Goal: Book appointment/travel/reservation

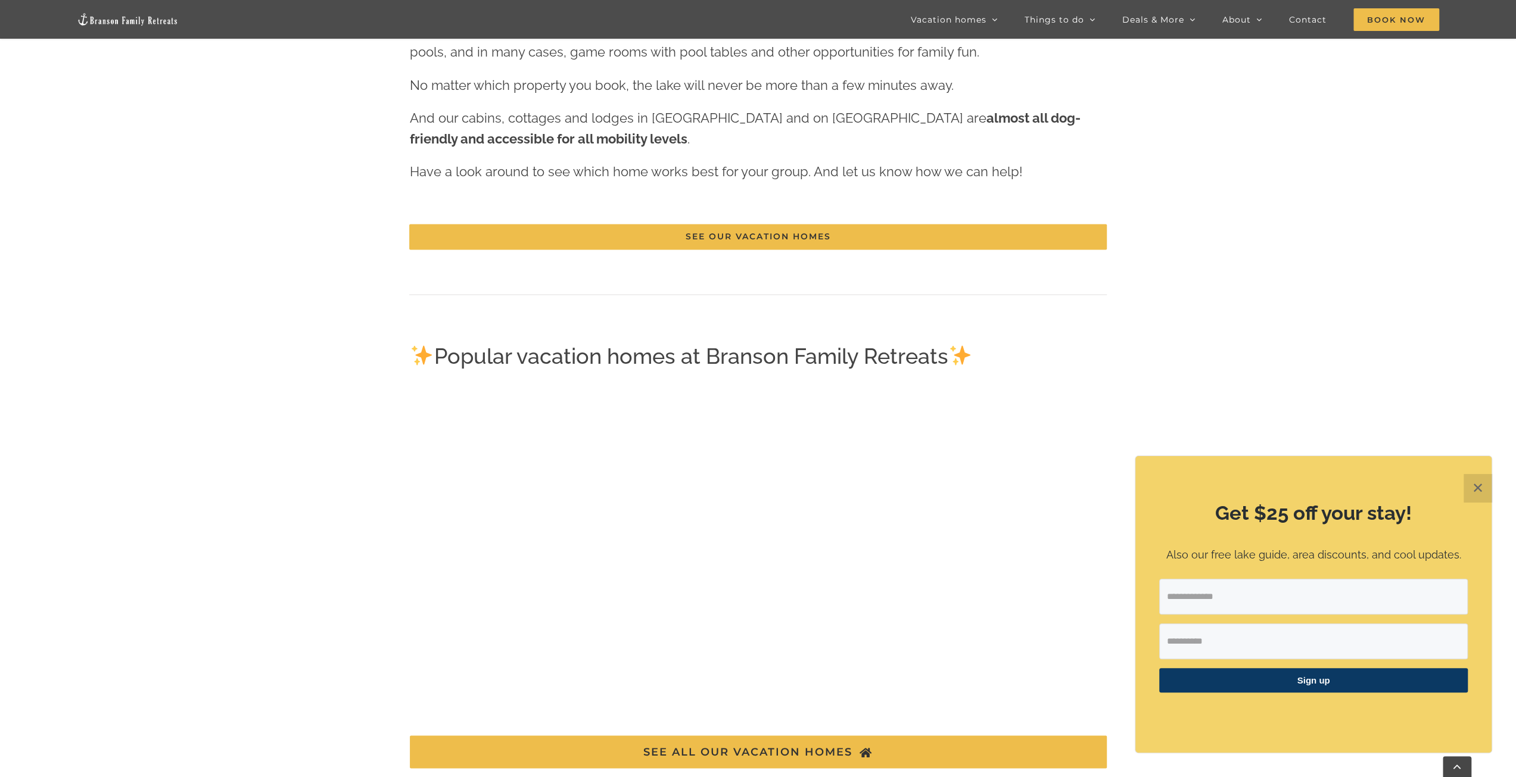
scroll to position [1966, 0]
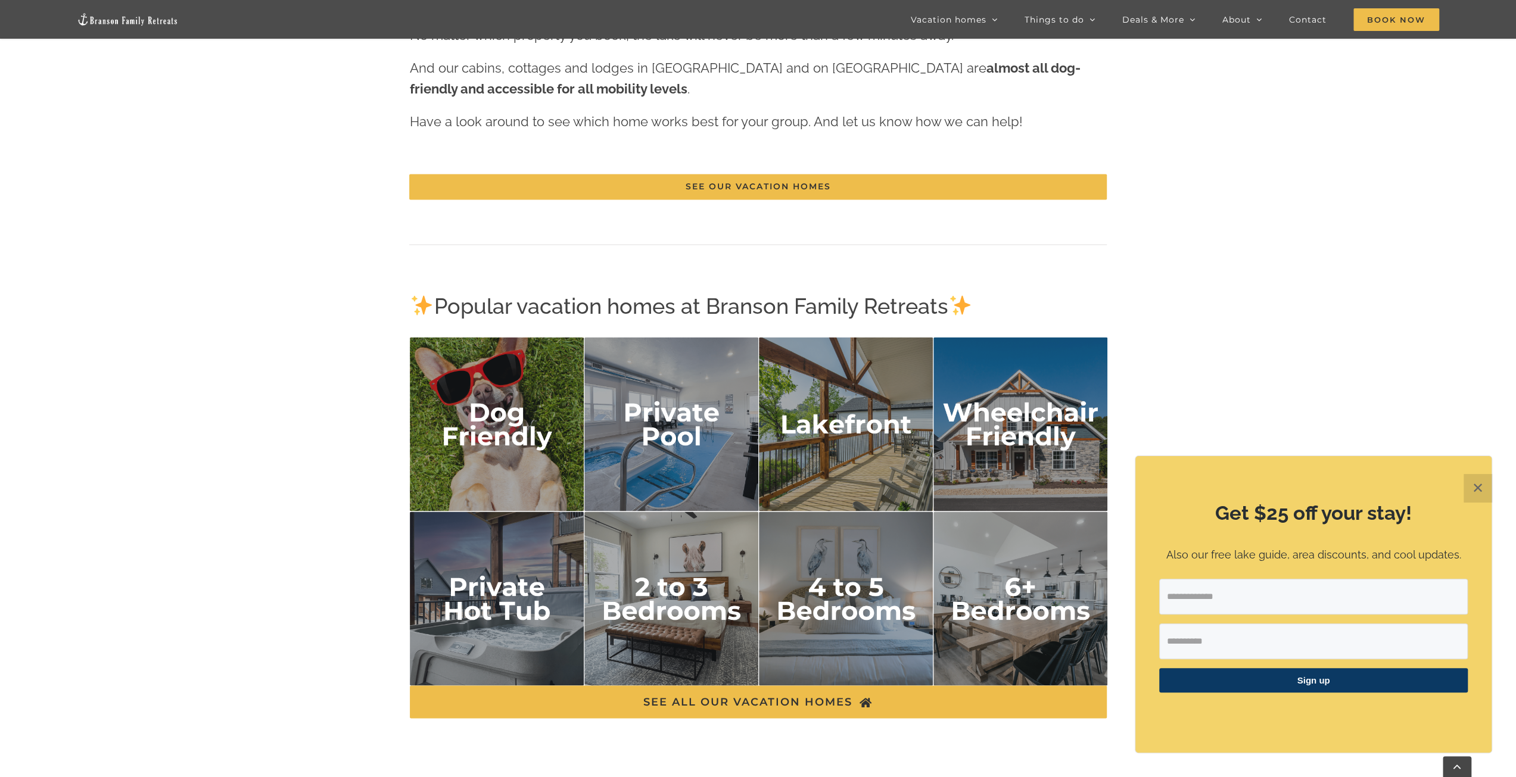
click at [1041, 600] on img "6 plus bedrooms" at bounding box center [1020, 599] width 175 height 175
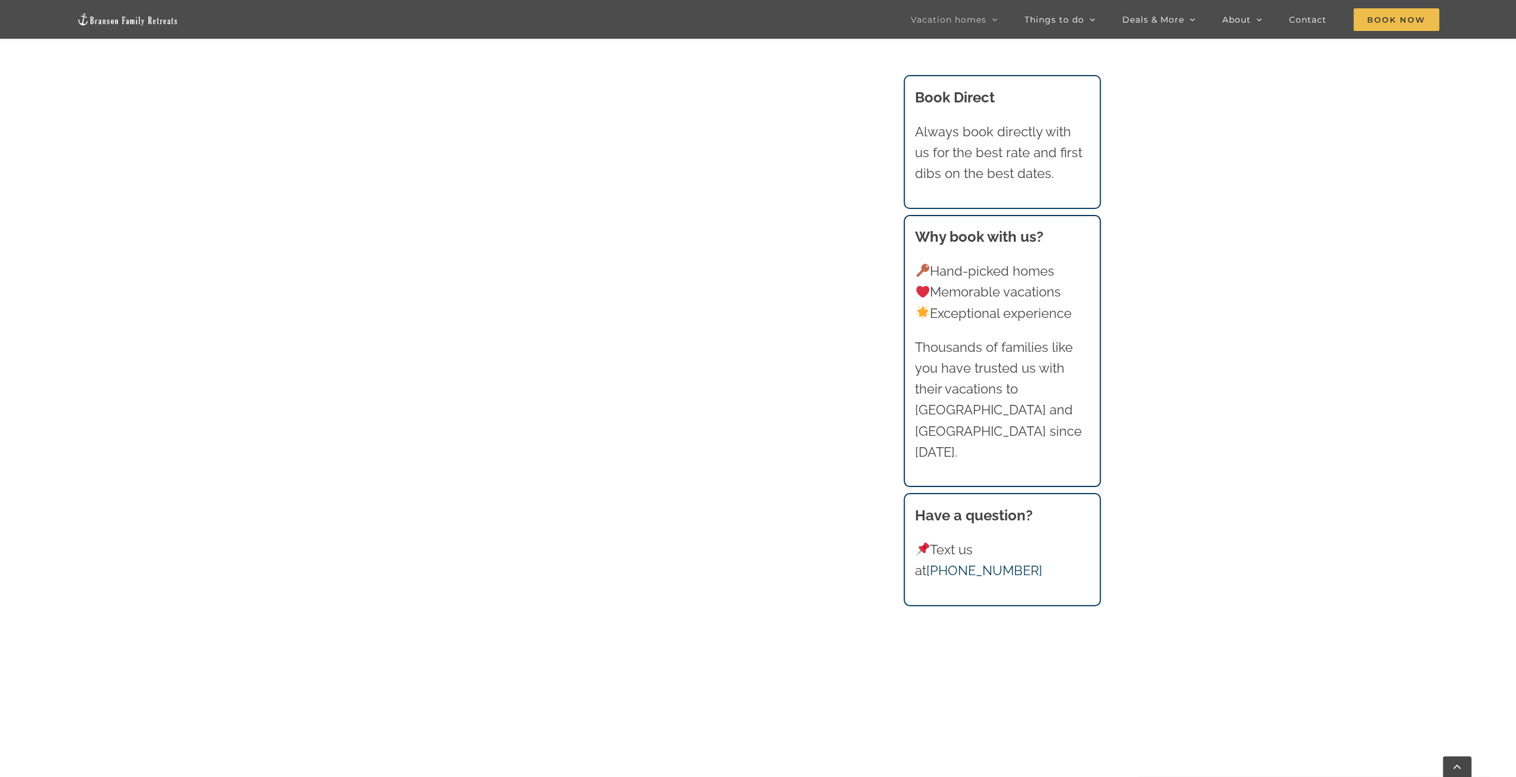
scroll to position [1045, 0]
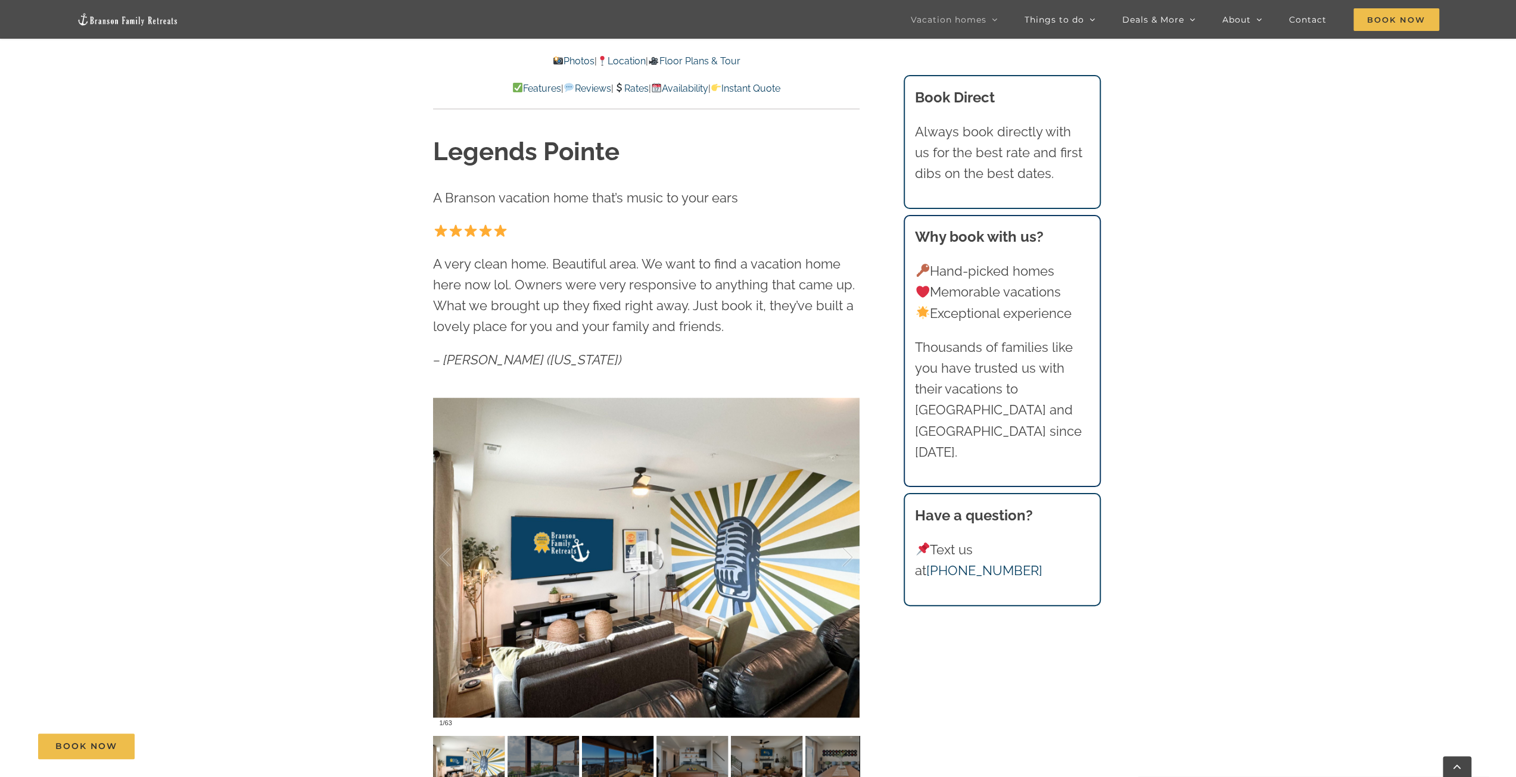
scroll to position [1072, 0]
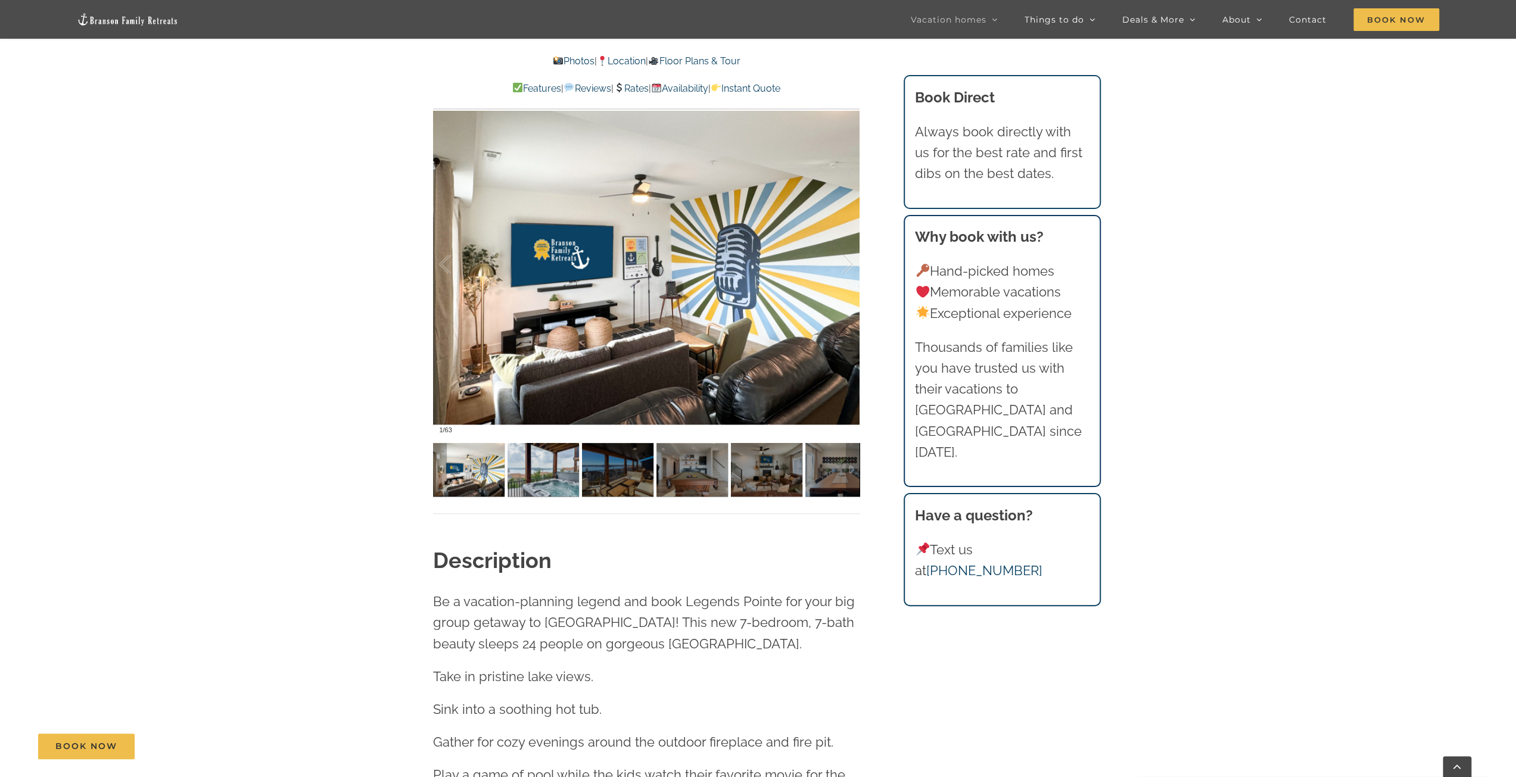
click at [549, 476] on img at bounding box center [542, 470] width 71 height 54
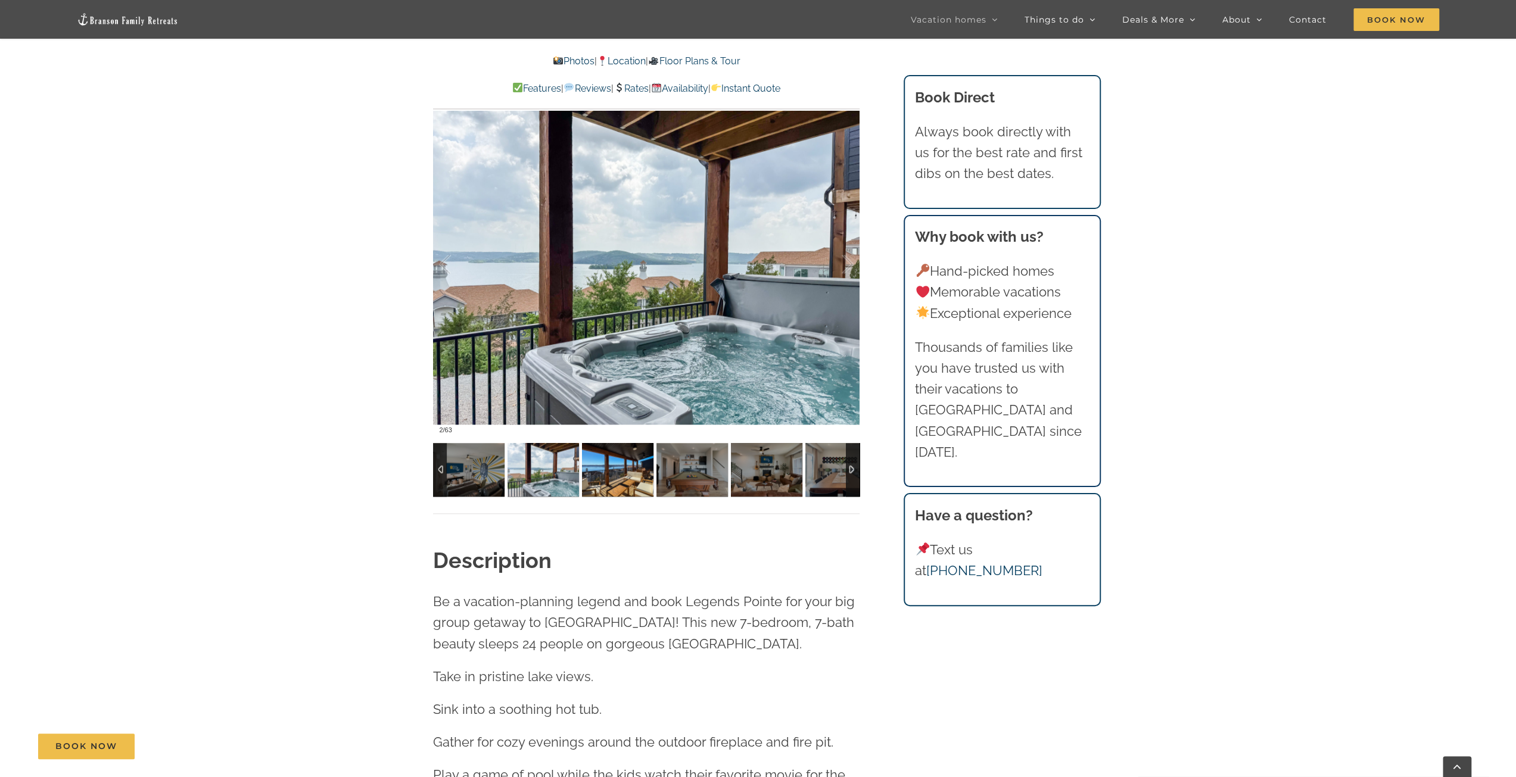
click at [613, 471] on img at bounding box center [617, 470] width 71 height 54
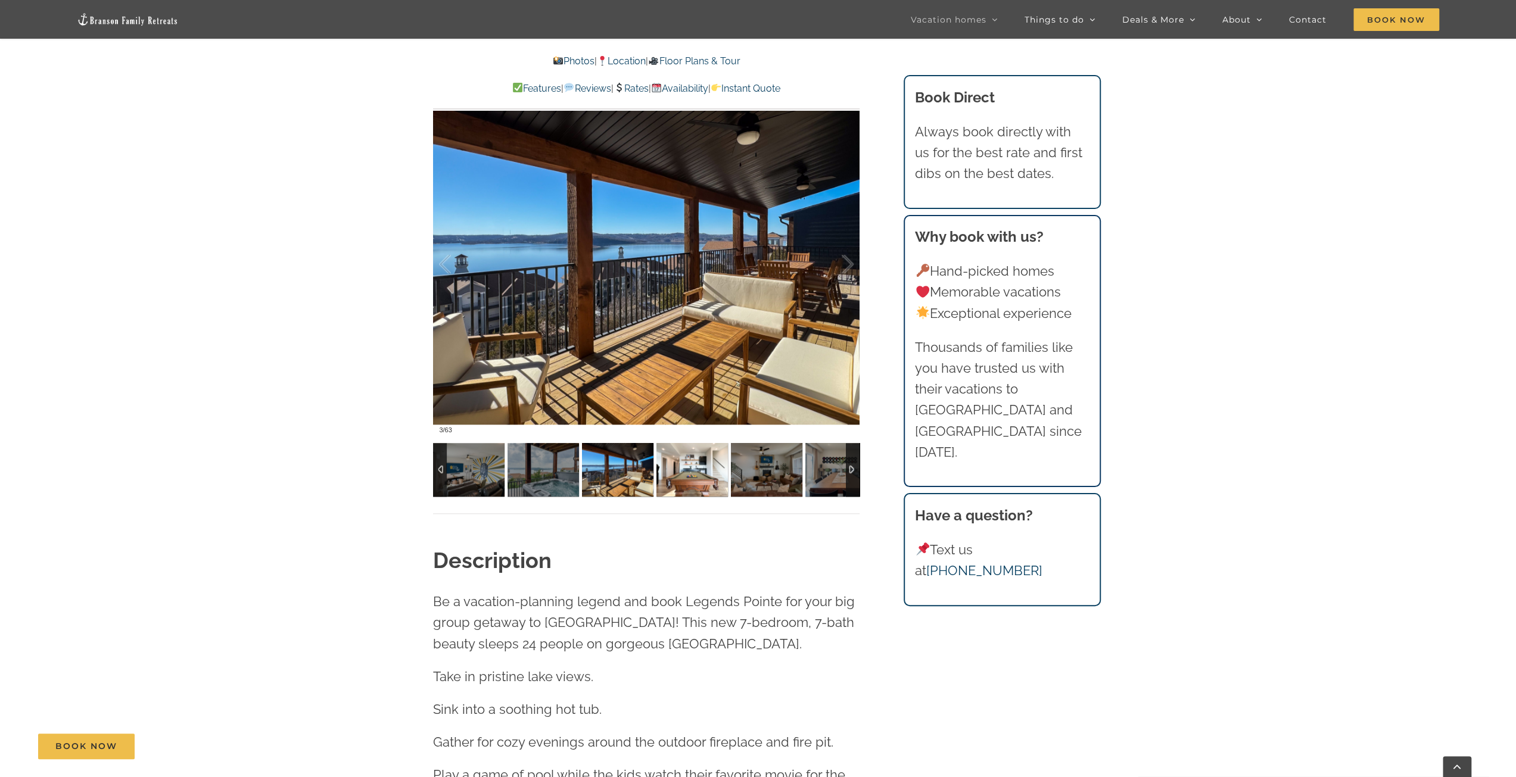
click at [681, 469] on img at bounding box center [691, 470] width 71 height 54
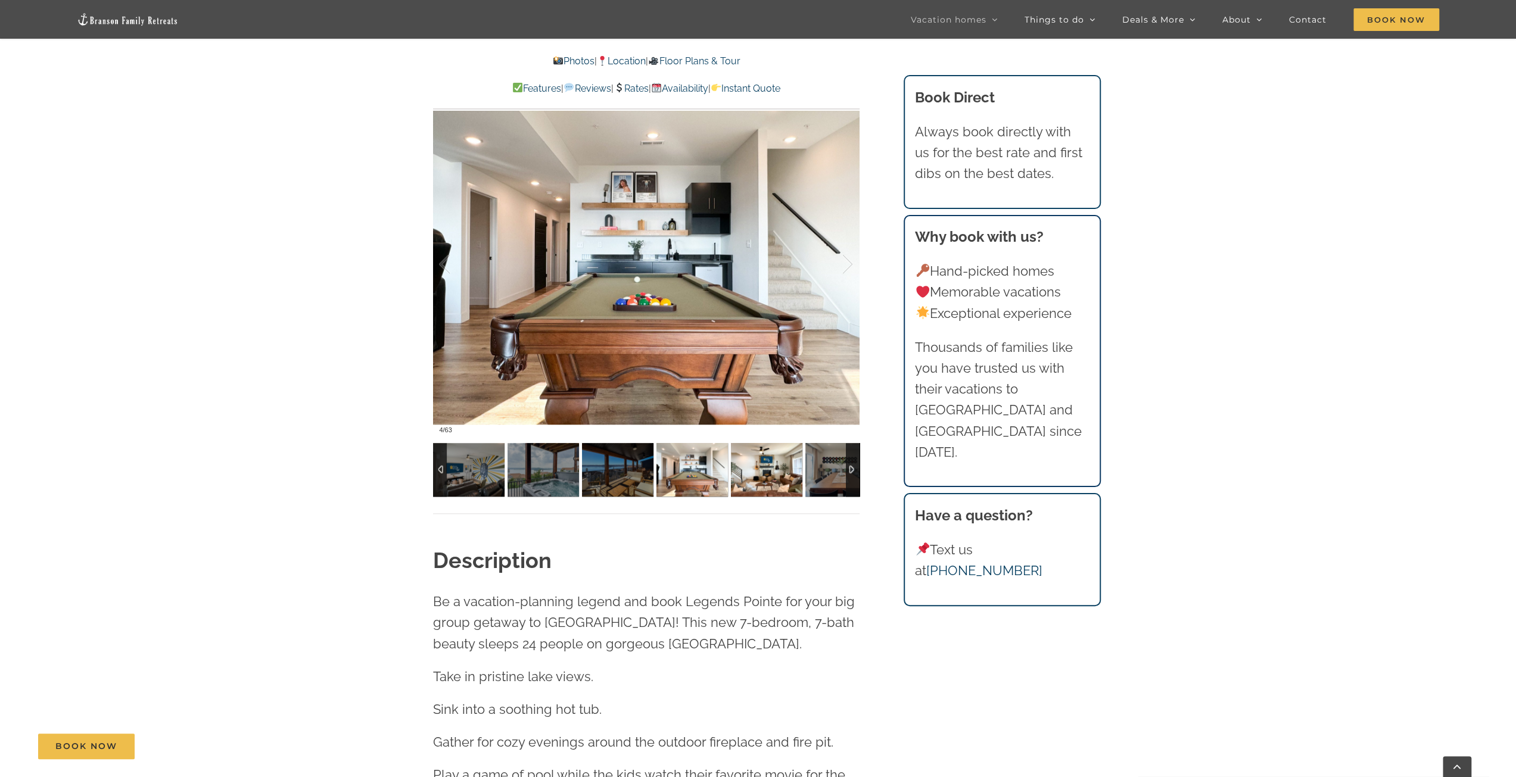
click at [772, 468] on img at bounding box center [766, 470] width 71 height 54
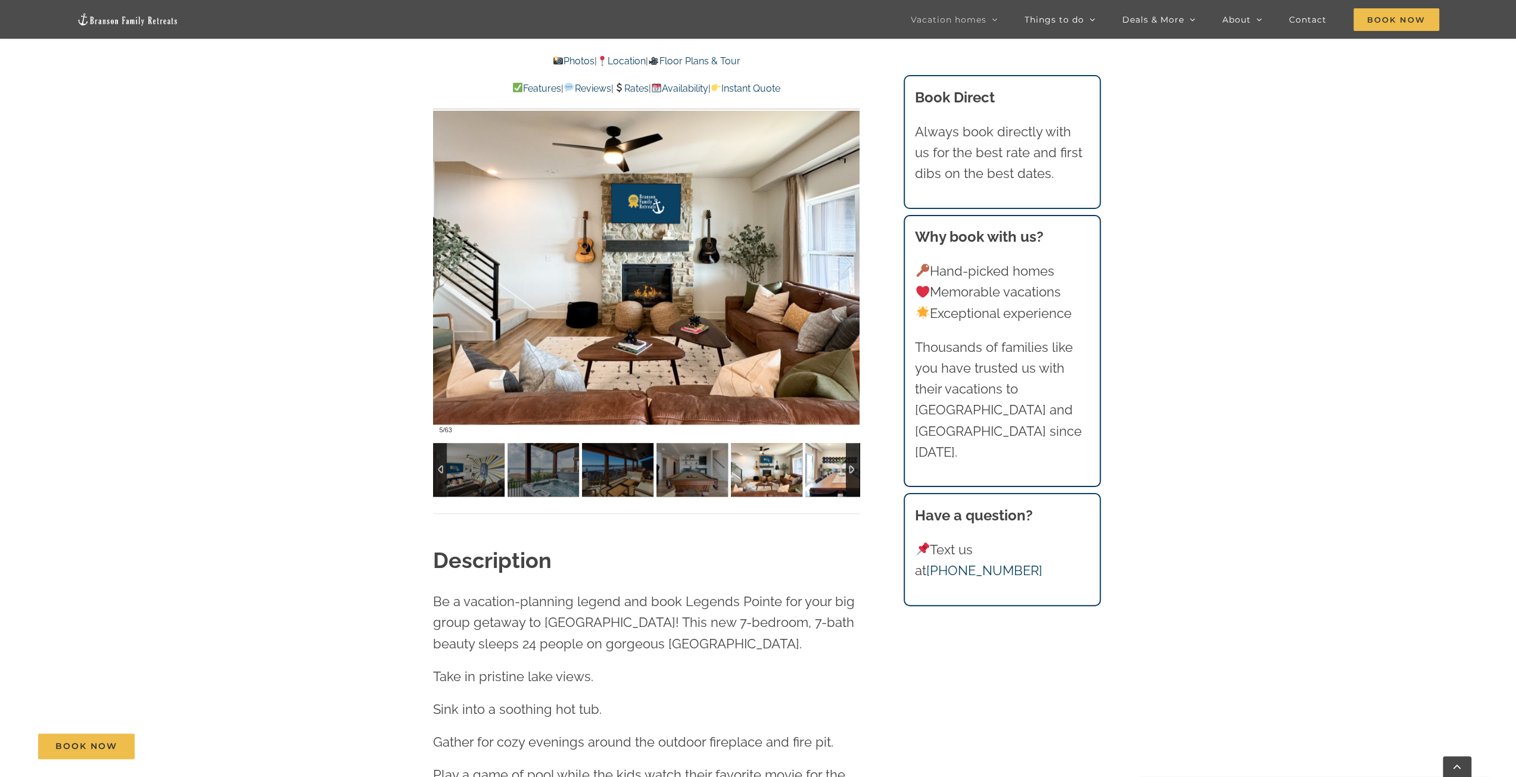
click at [827, 471] on img at bounding box center [840, 470] width 71 height 54
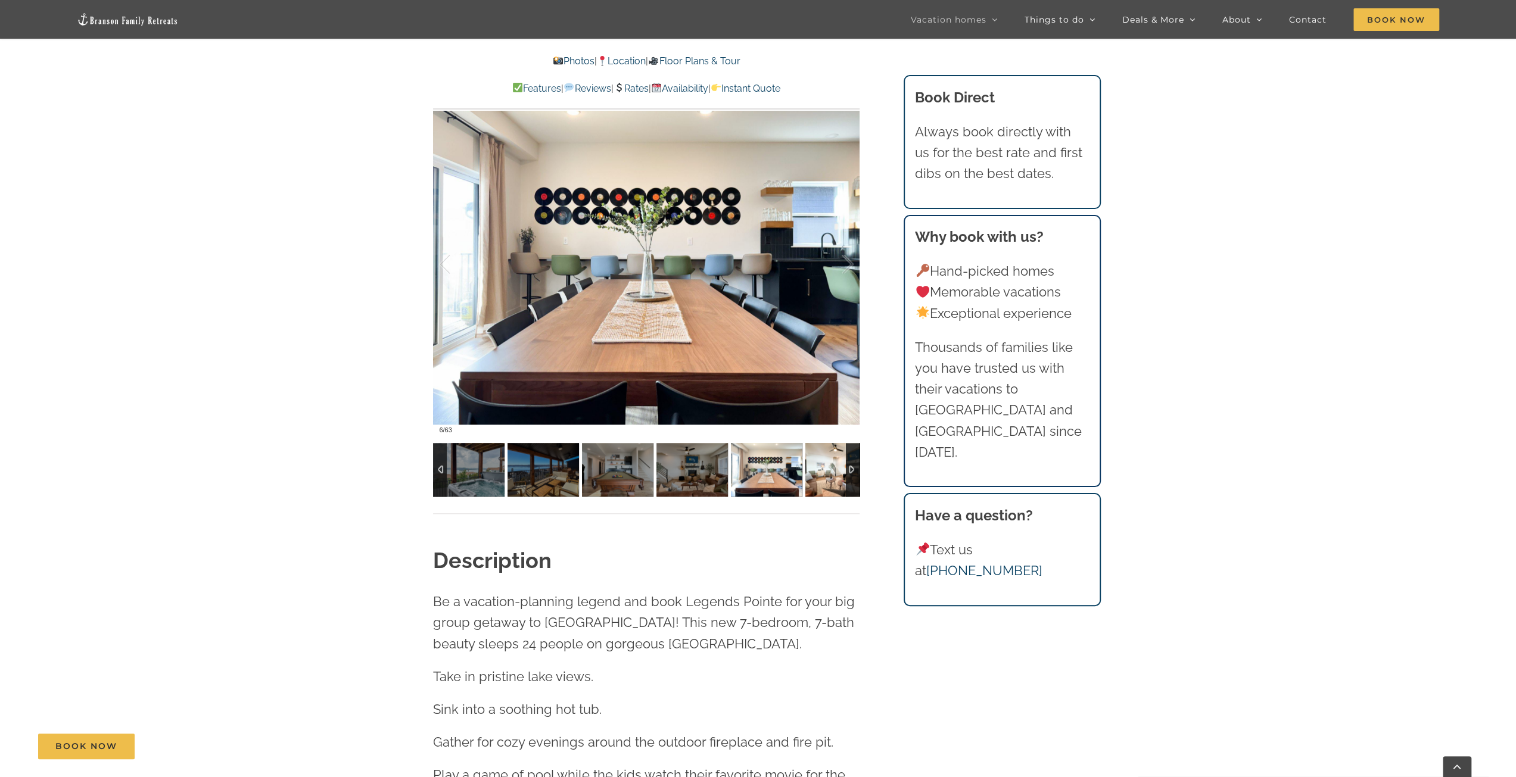
click at [827, 471] on img at bounding box center [840, 470] width 71 height 54
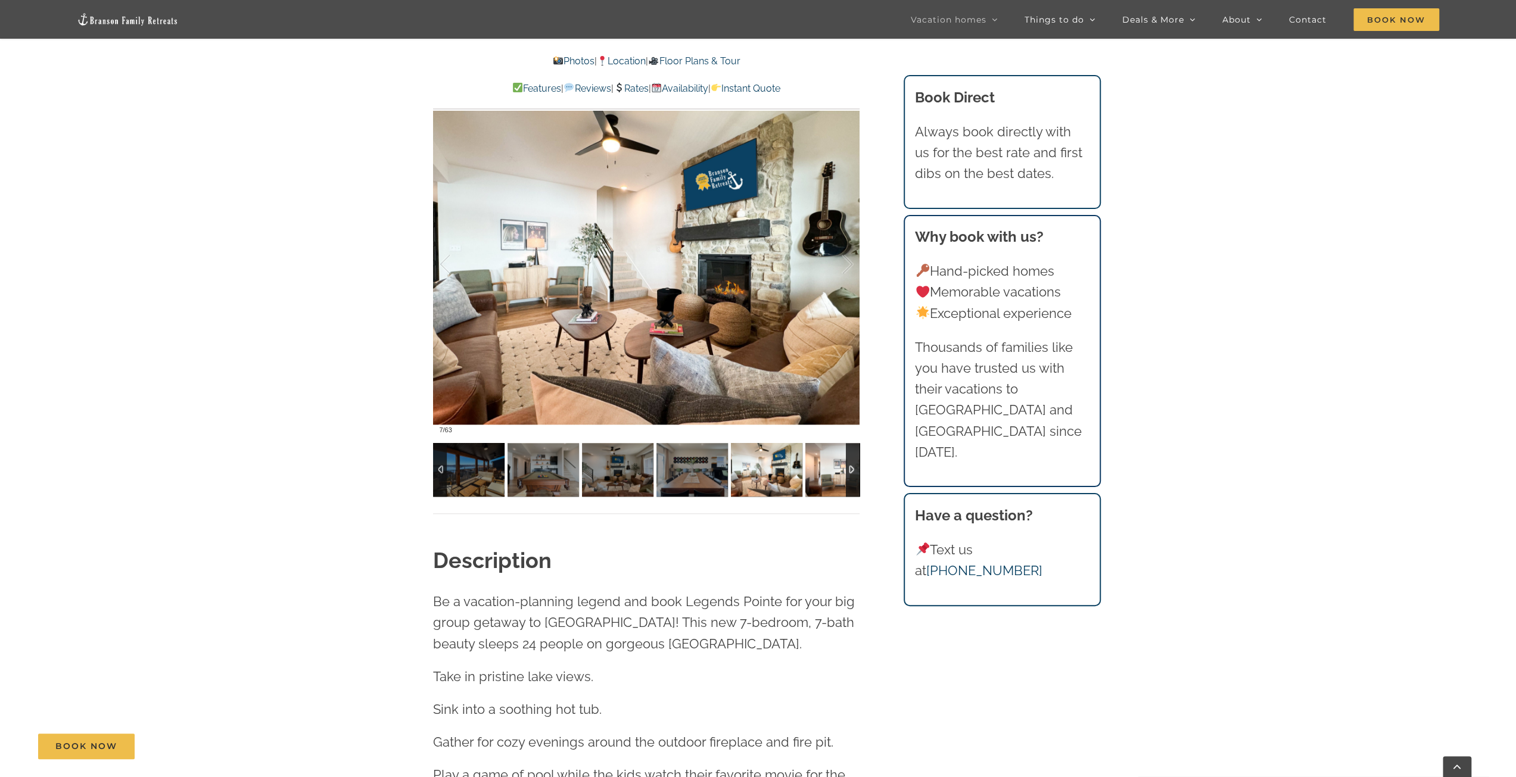
click at [827, 471] on img at bounding box center [840, 470] width 71 height 54
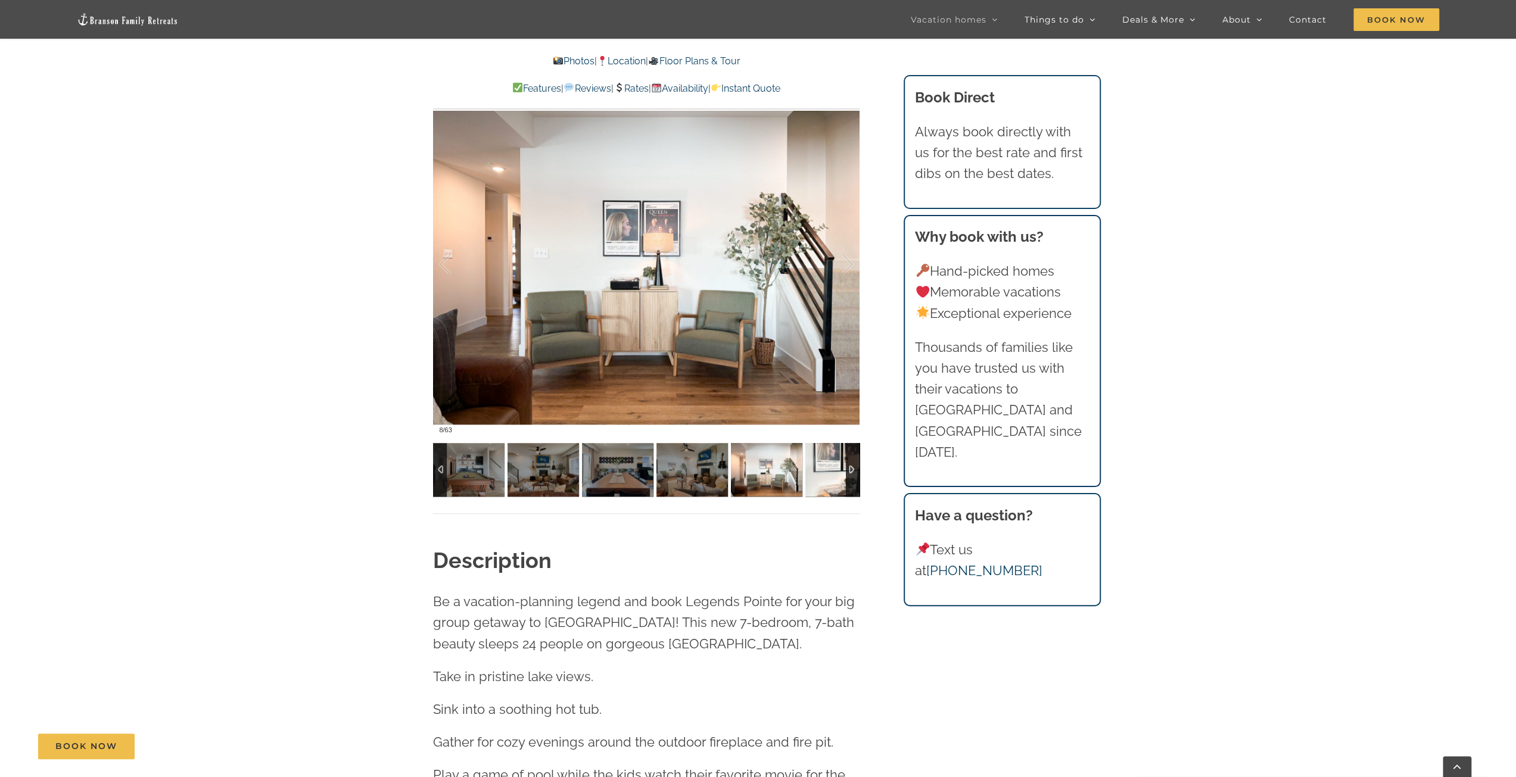
click at [827, 471] on img at bounding box center [840, 470] width 71 height 54
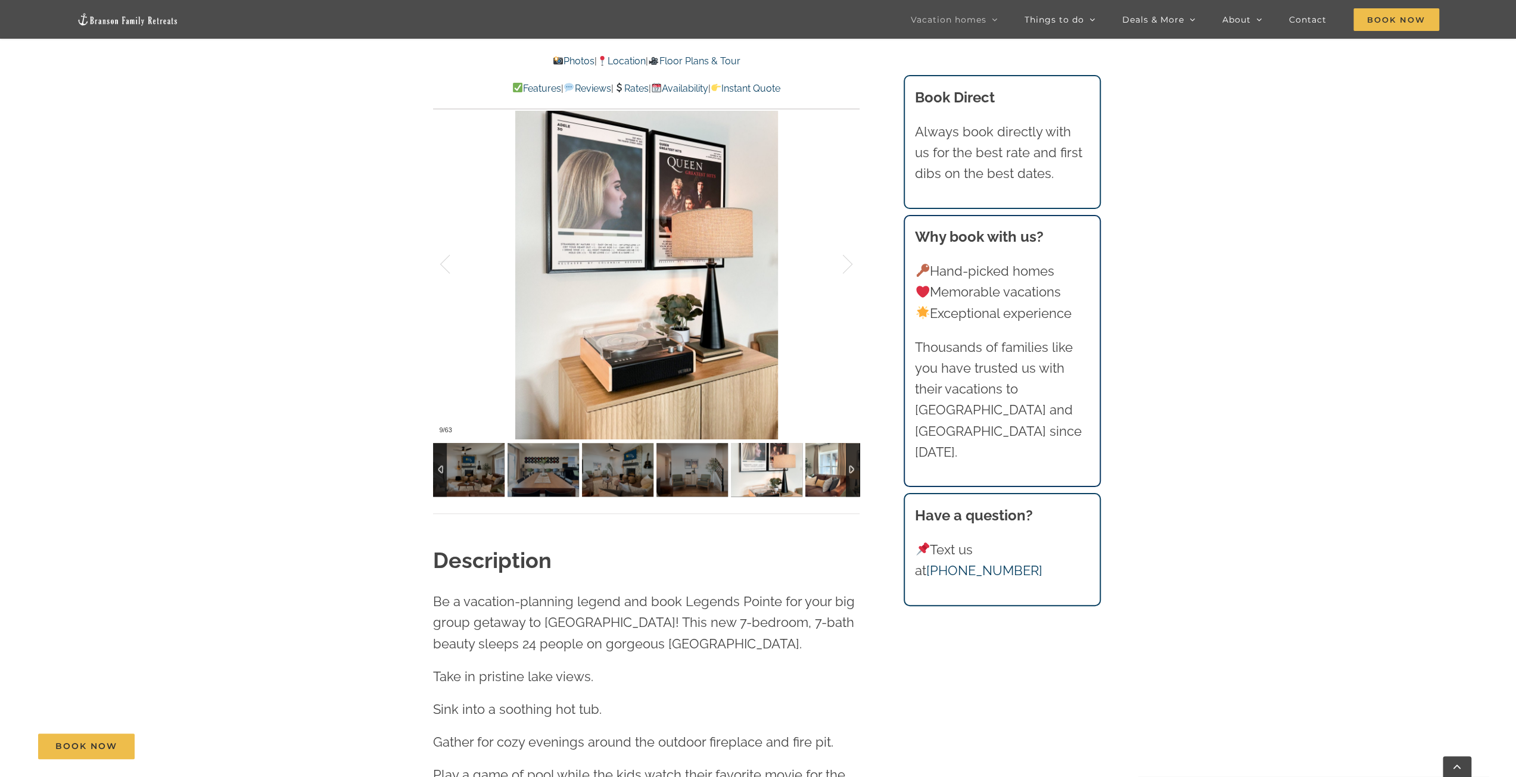
click at [827, 471] on img at bounding box center [840, 470] width 71 height 54
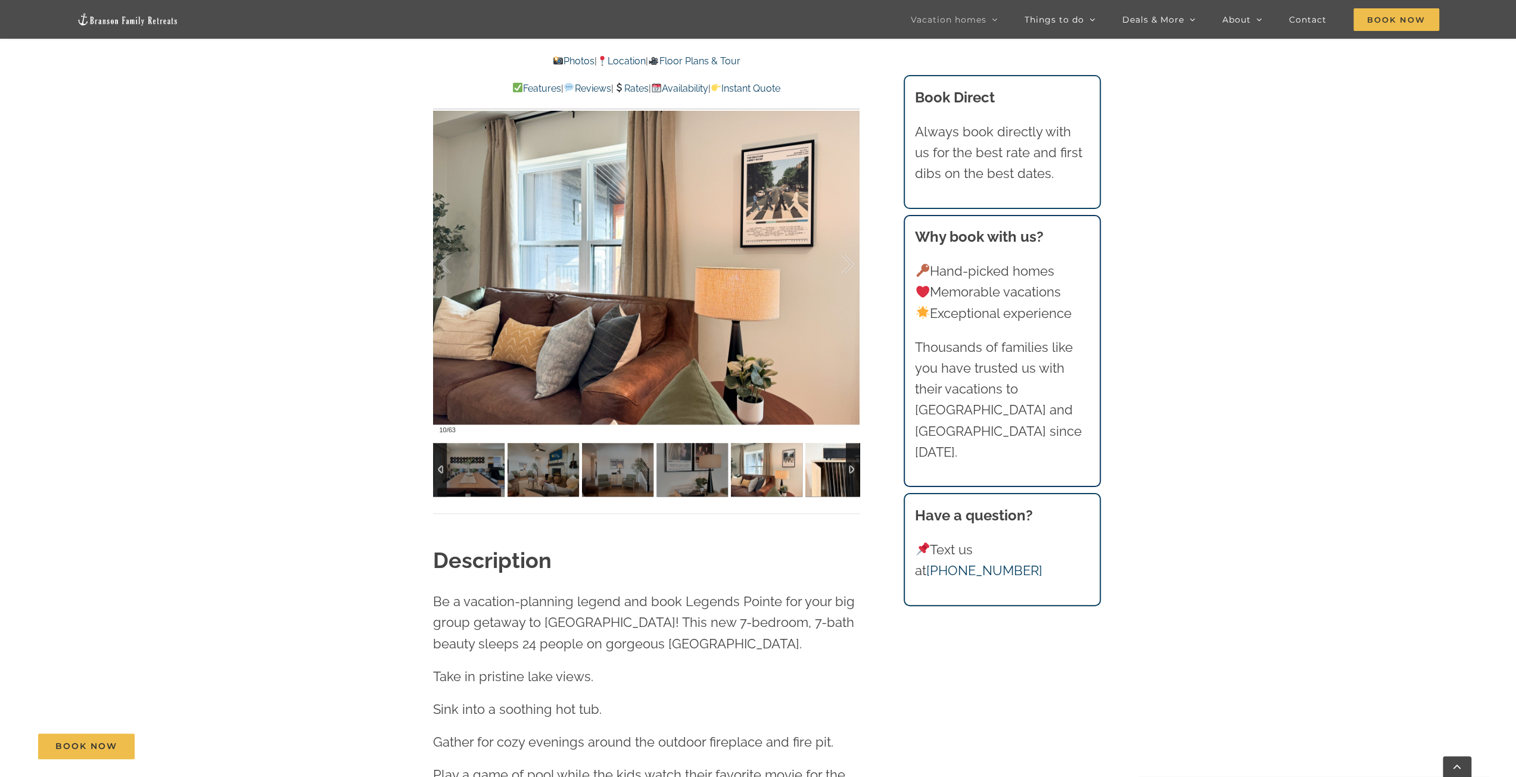
click at [827, 471] on img at bounding box center [840, 470] width 71 height 54
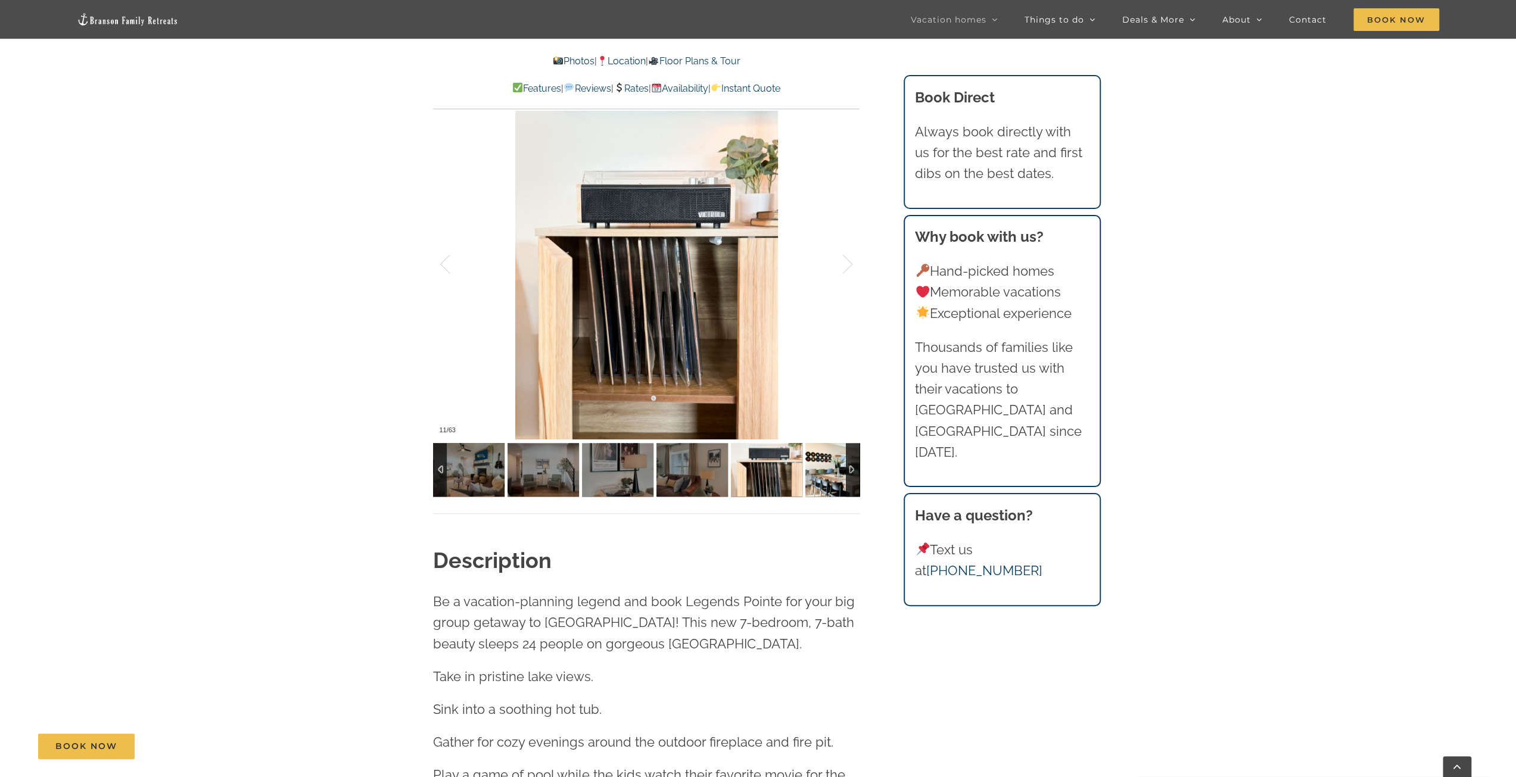
click at [827, 471] on img at bounding box center [840, 470] width 71 height 54
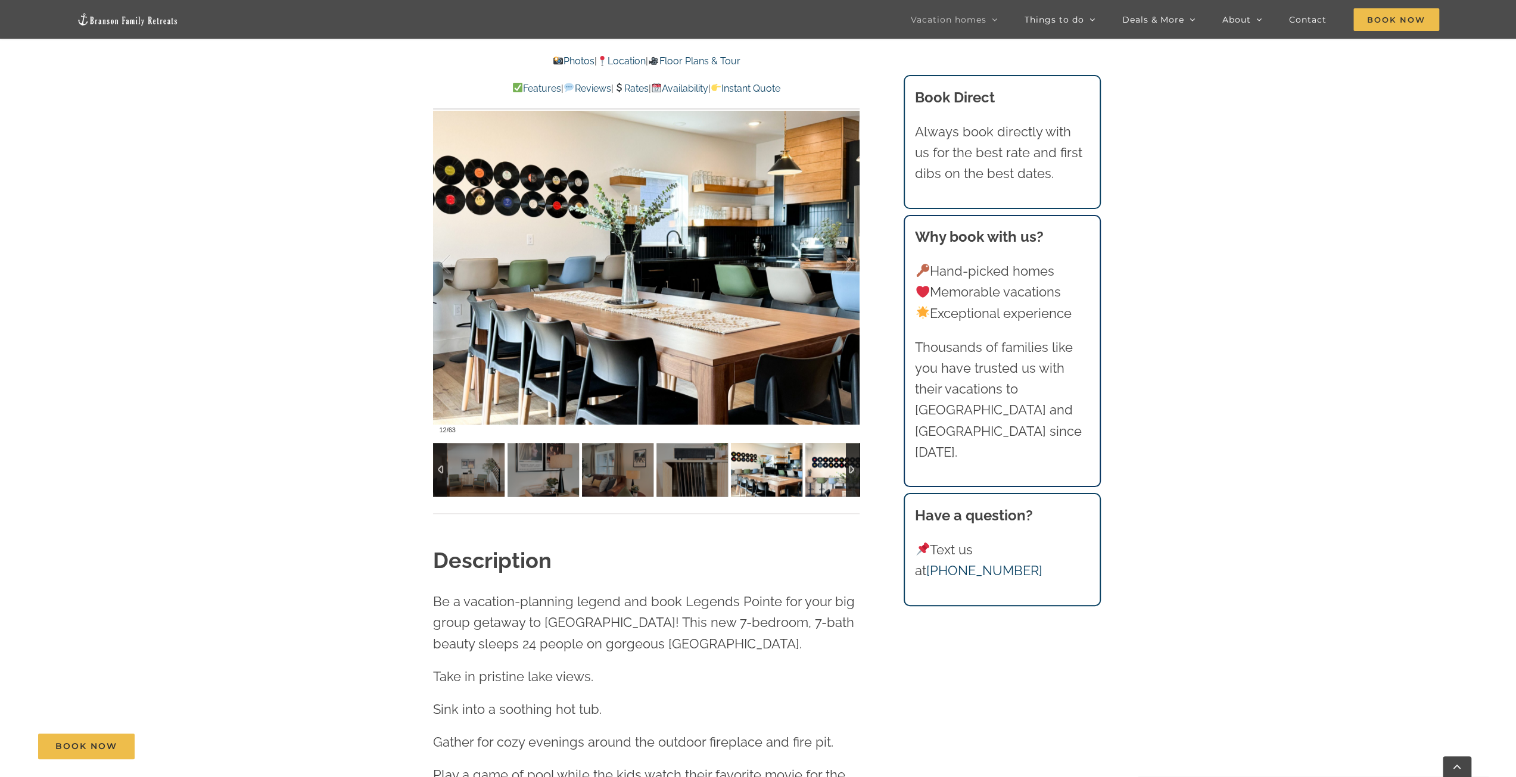
click at [827, 471] on img at bounding box center [840, 470] width 71 height 54
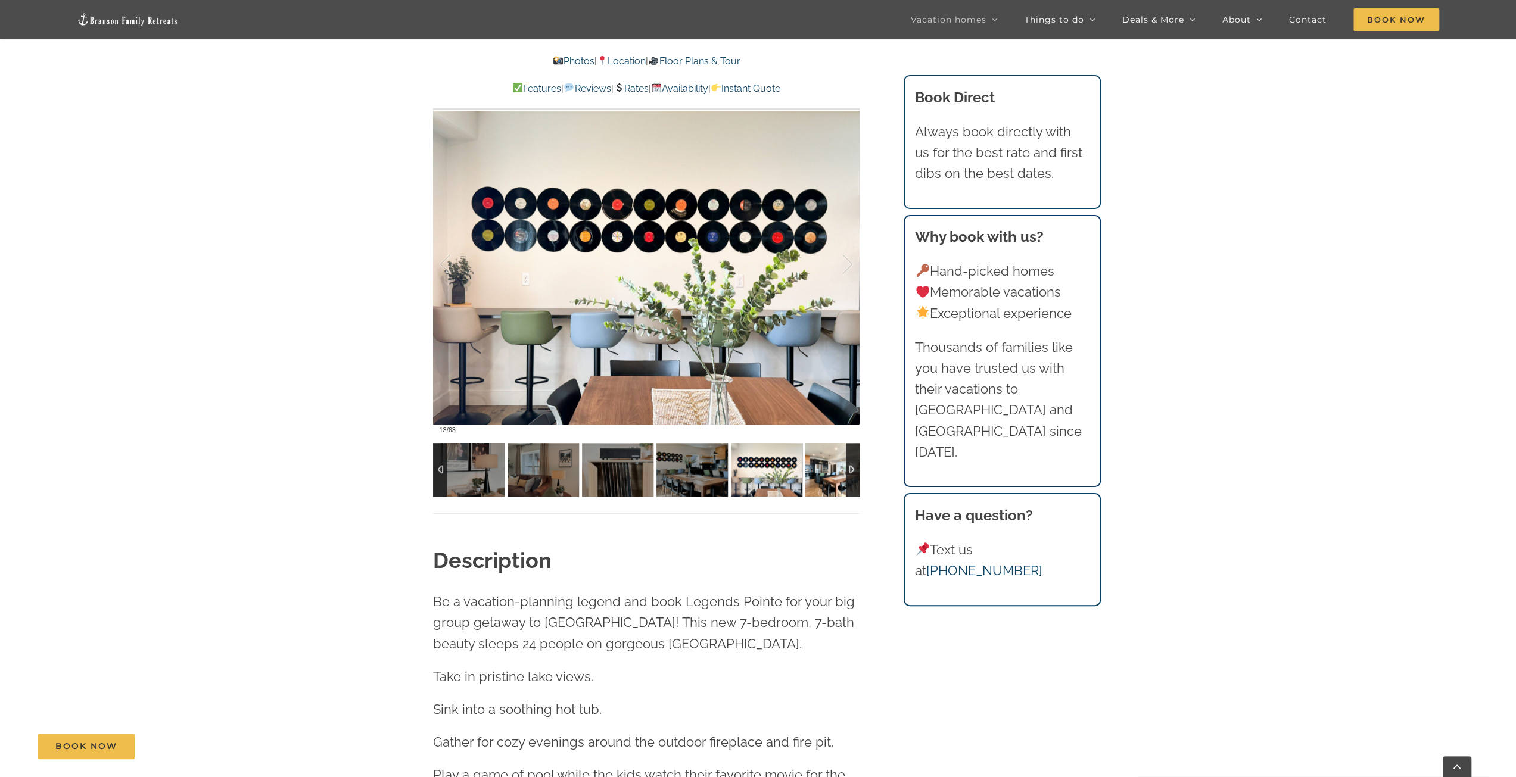
click at [827, 471] on img at bounding box center [840, 470] width 71 height 54
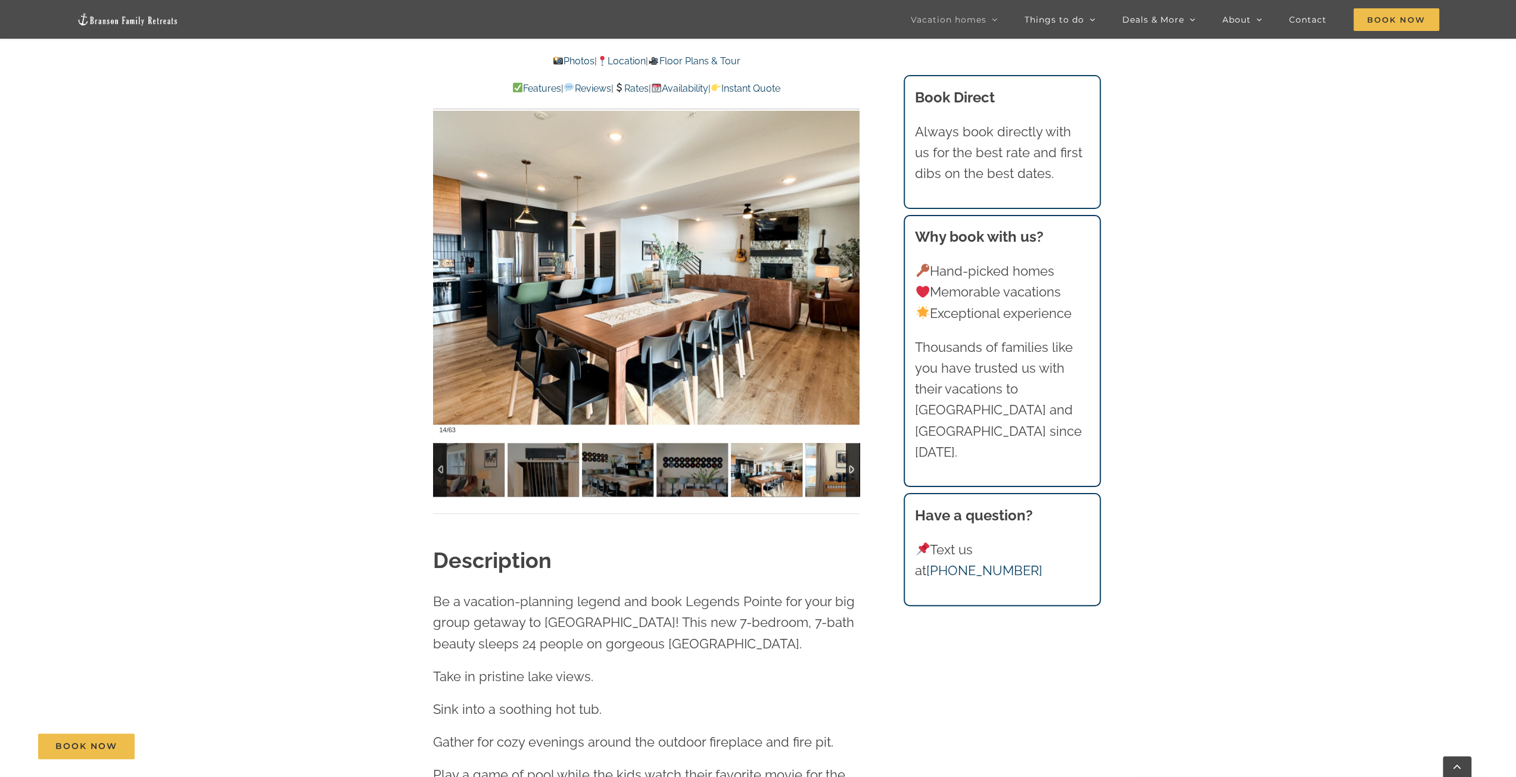
click at [827, 471] on img at bounding box center [840, 470] width 71 height 54
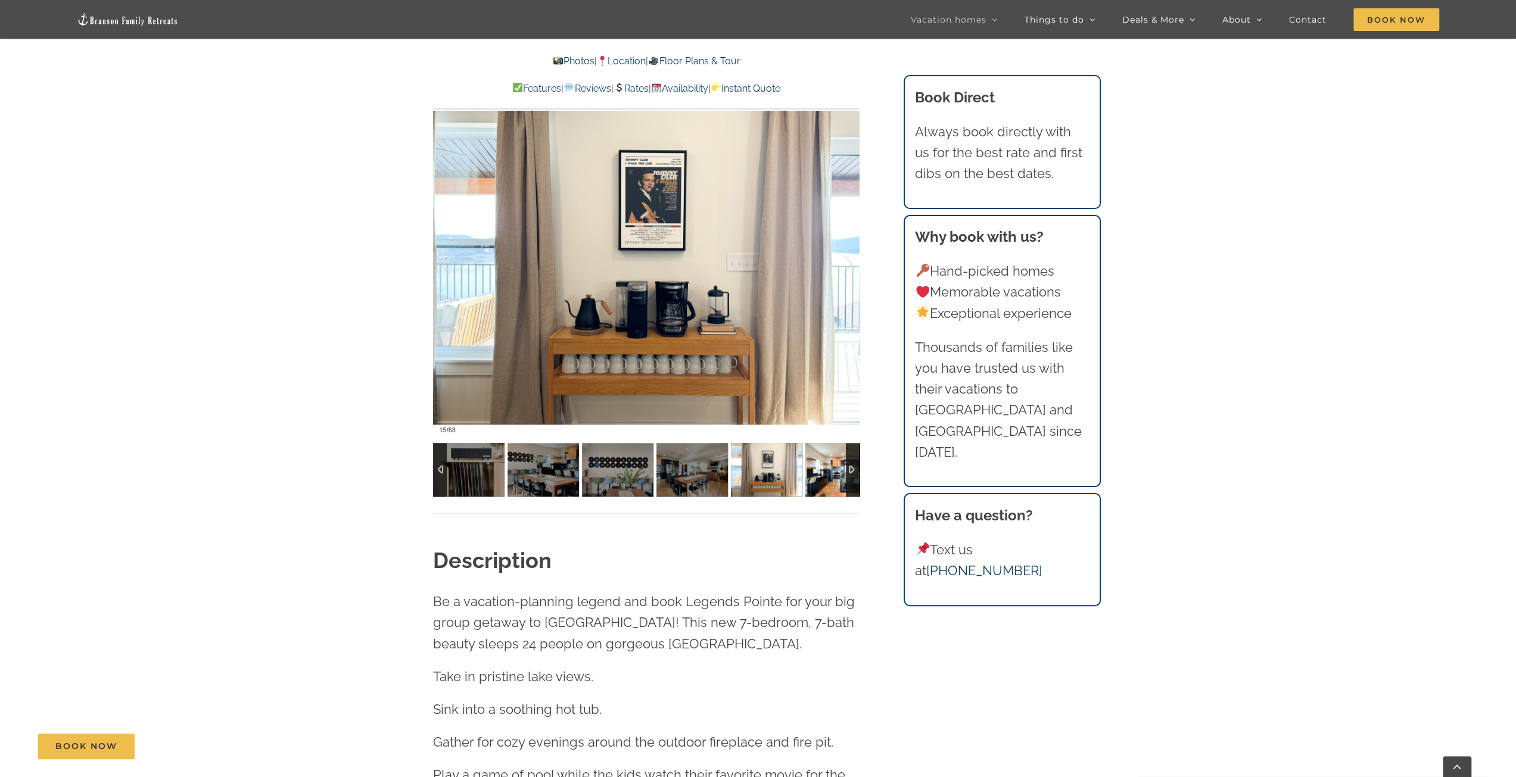
click at [827, 471] on img at bounding box center [840, 470] width 71 height 54
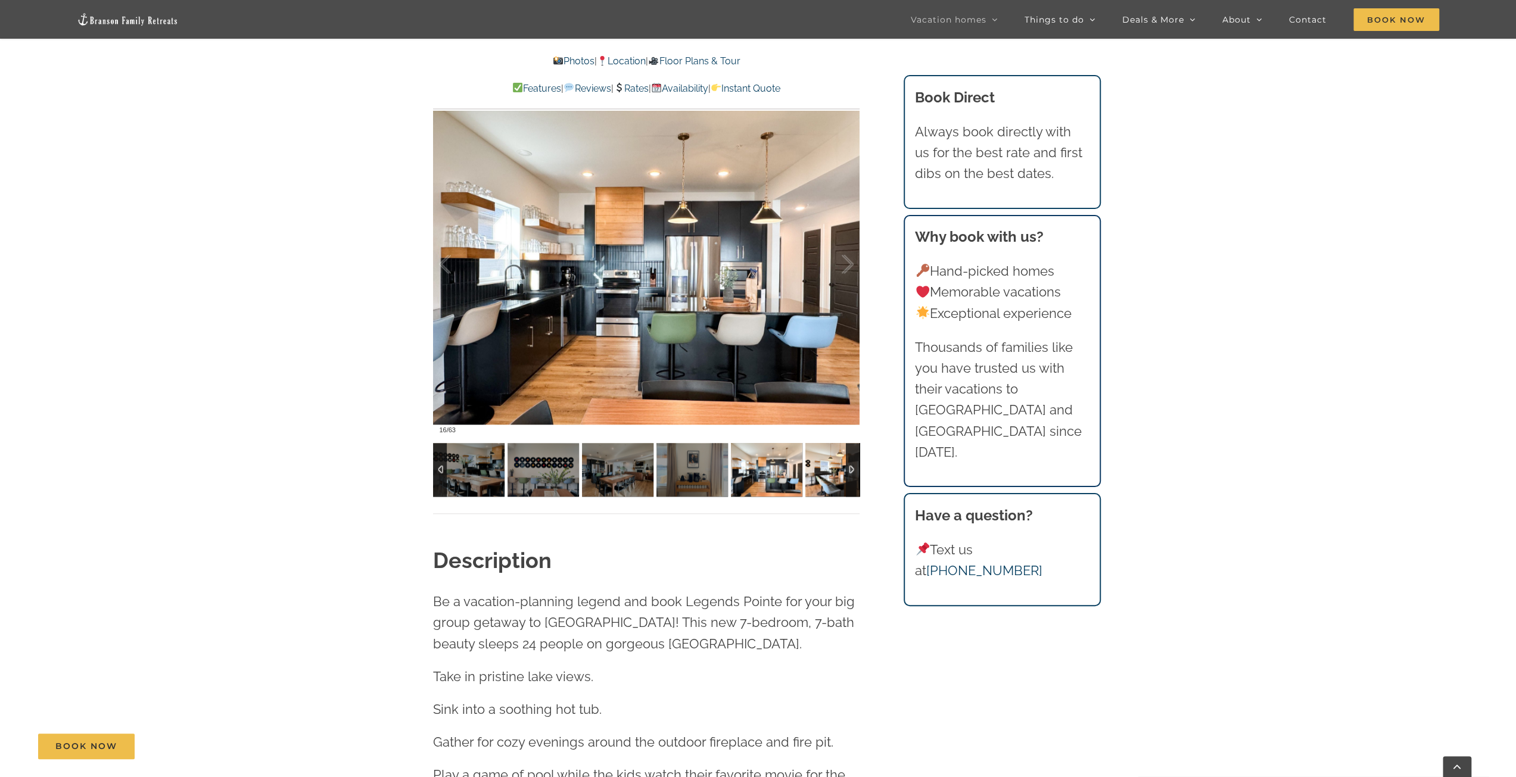
click at [827, 471] on img at bounding box center [840, 470] width 71 height 54
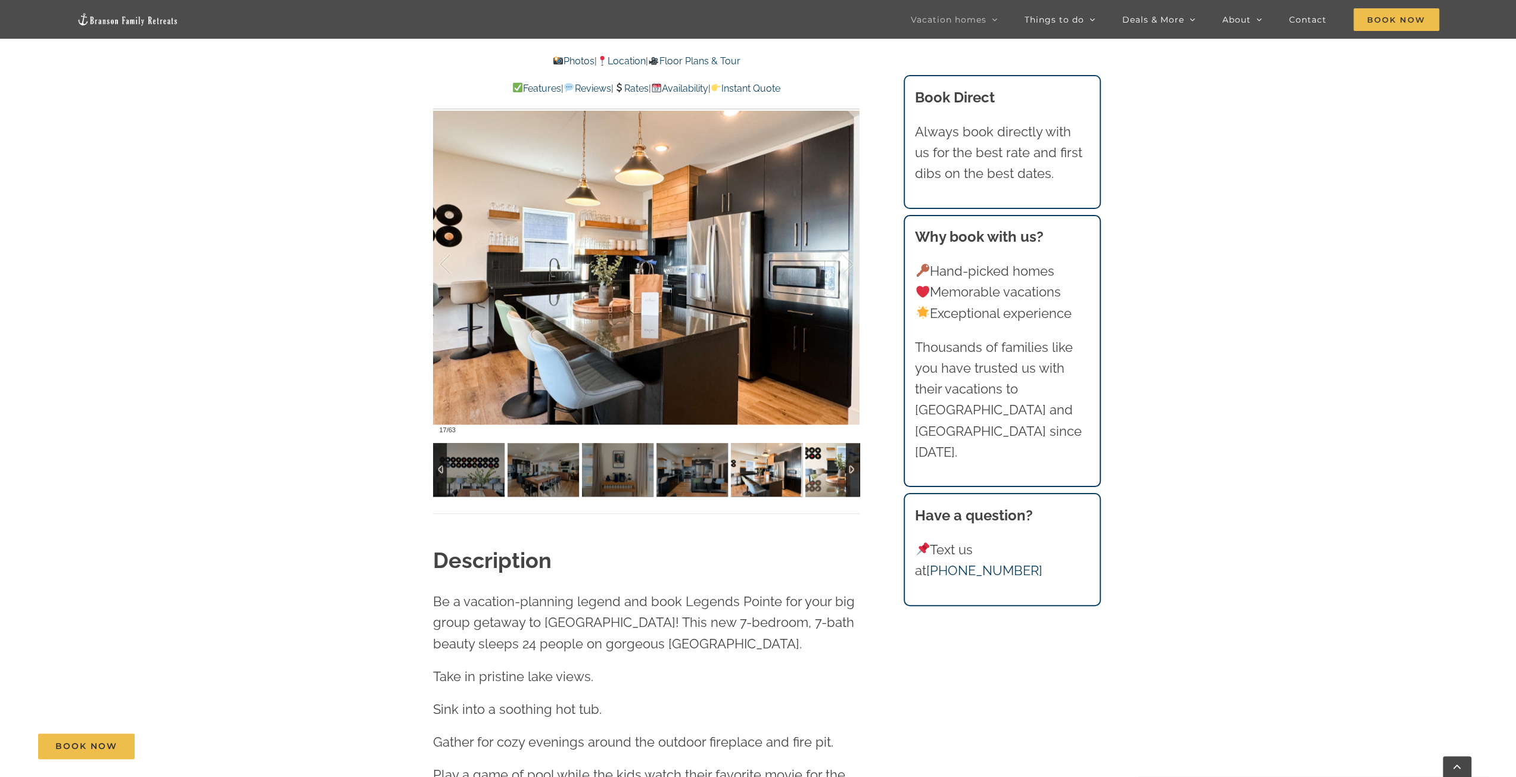
click at [827, 471] on img at bounding box center [840, 470] width 71 height 54
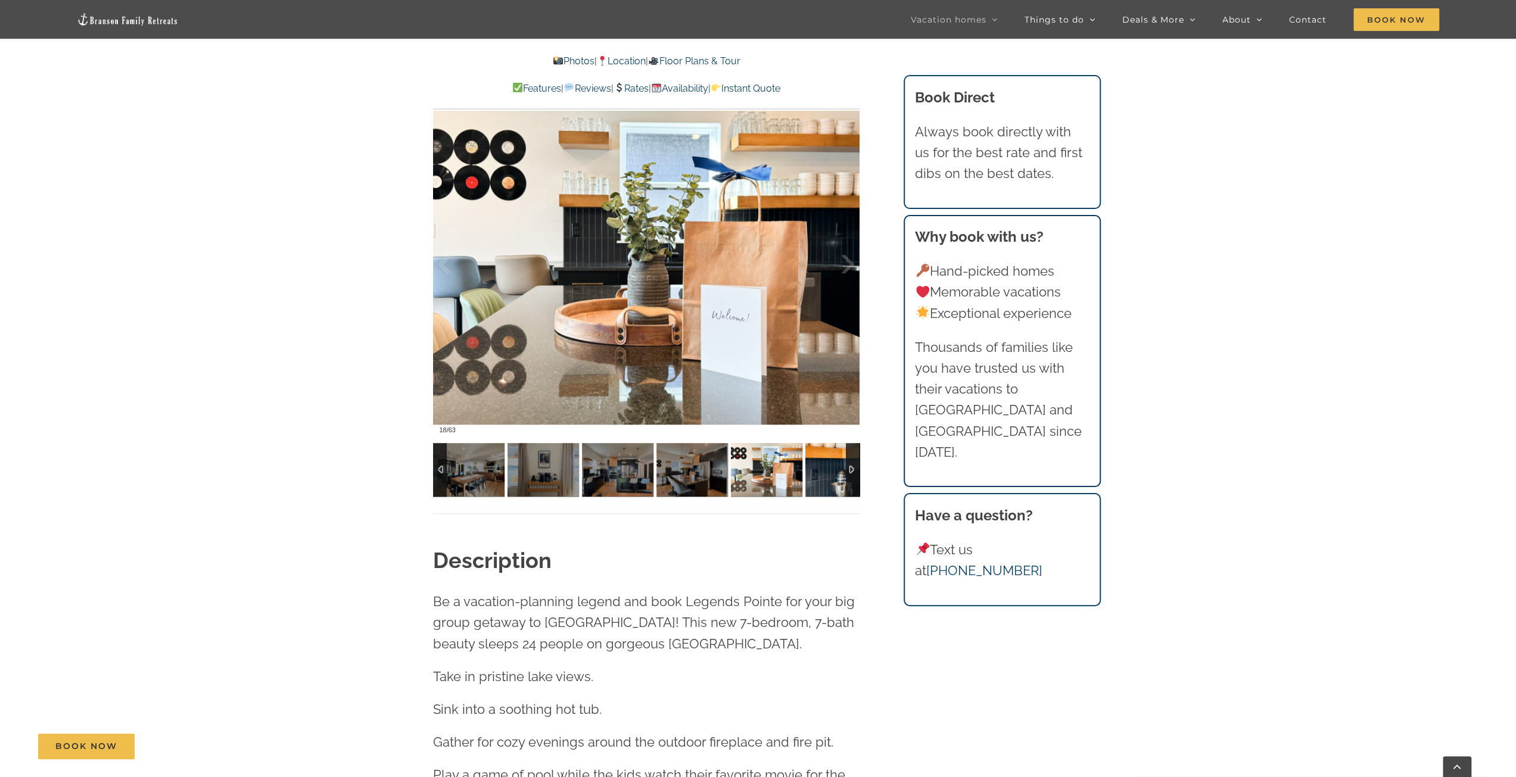
click at [827, 471] on img at bounding box center [840, 470] width 71 height 54
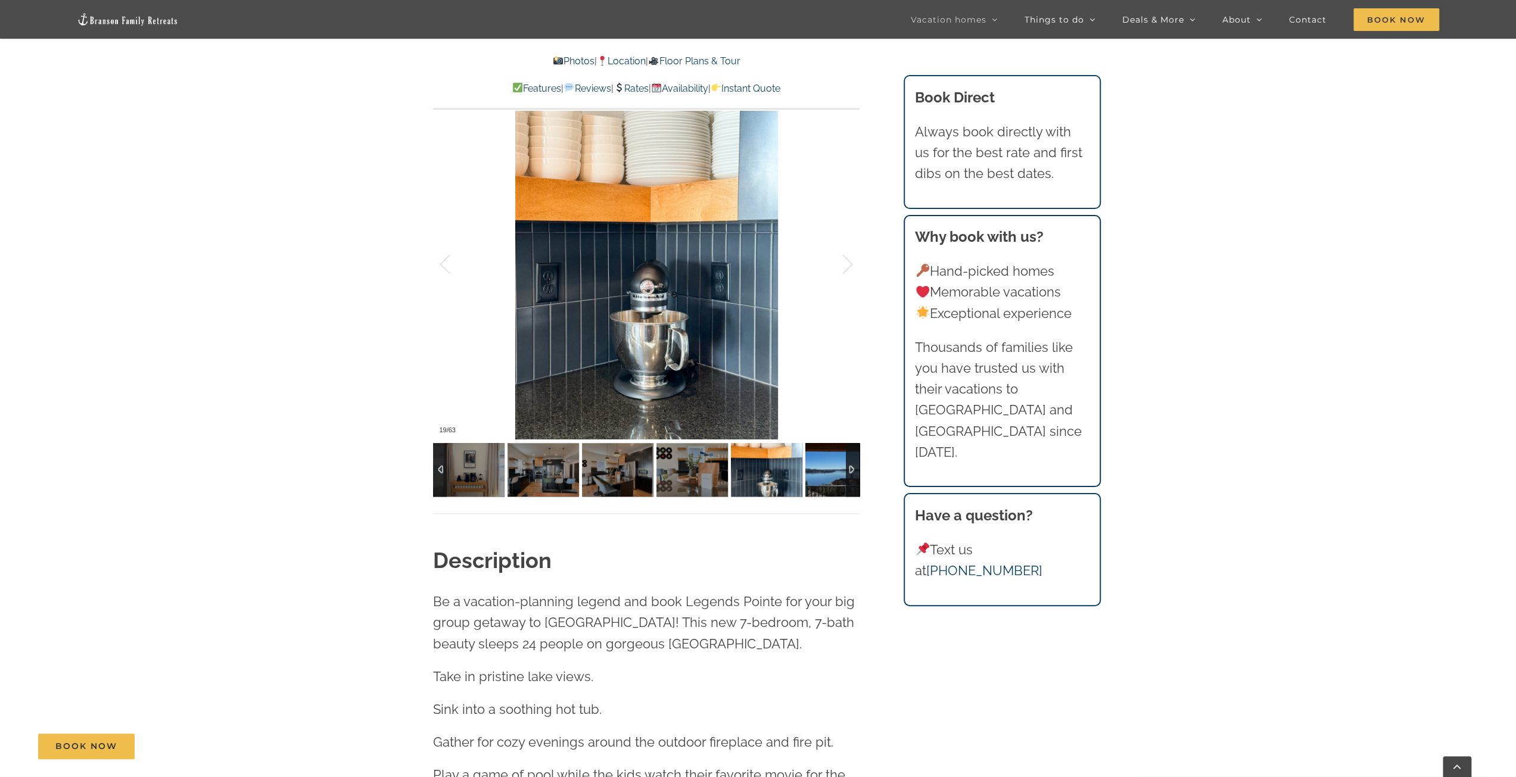
click at [827, 471] on img at bounding box center [840, 470] width 71 height 54
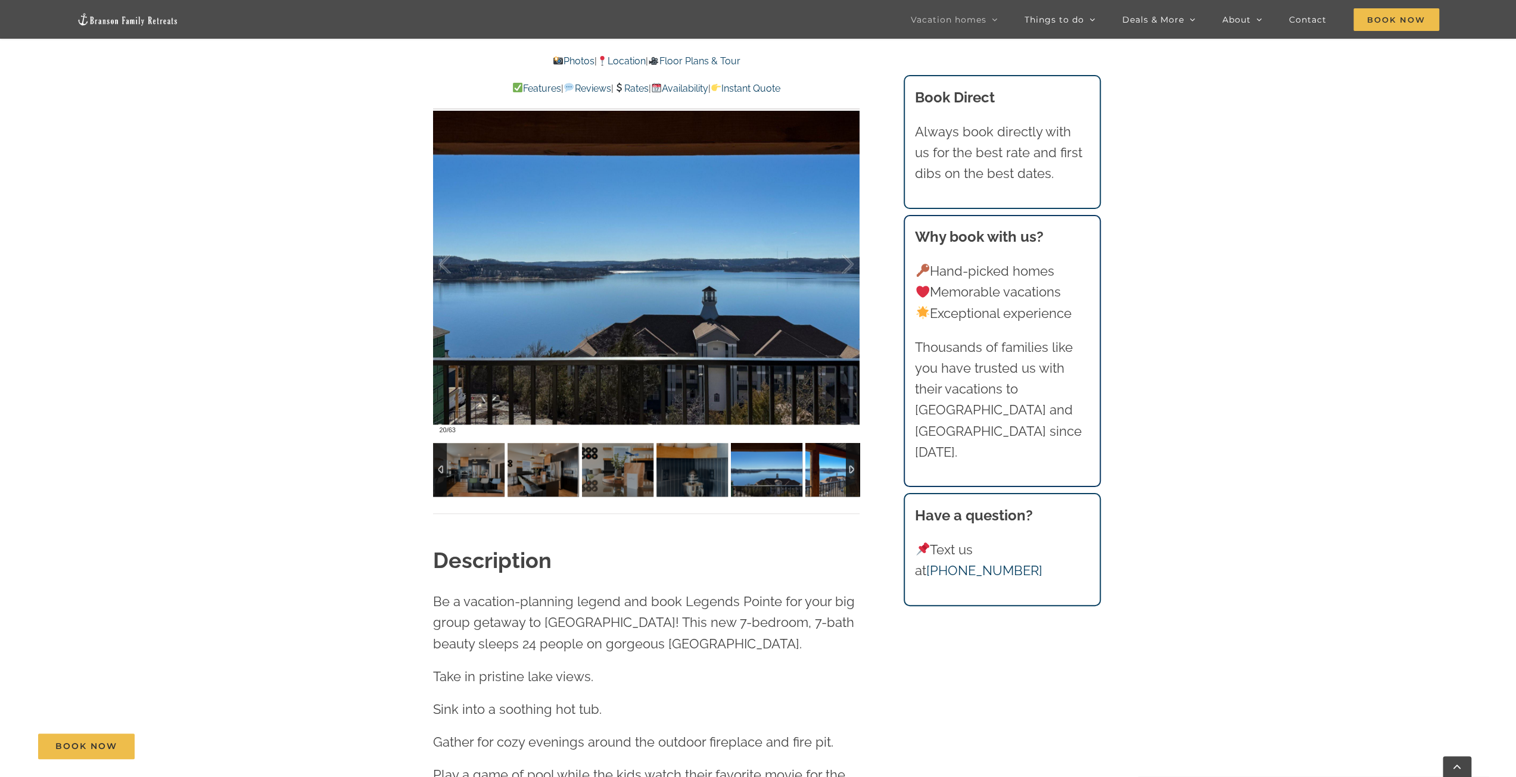
click at [827, 471] on img at bounding box center [840, 470] width 71 height 54
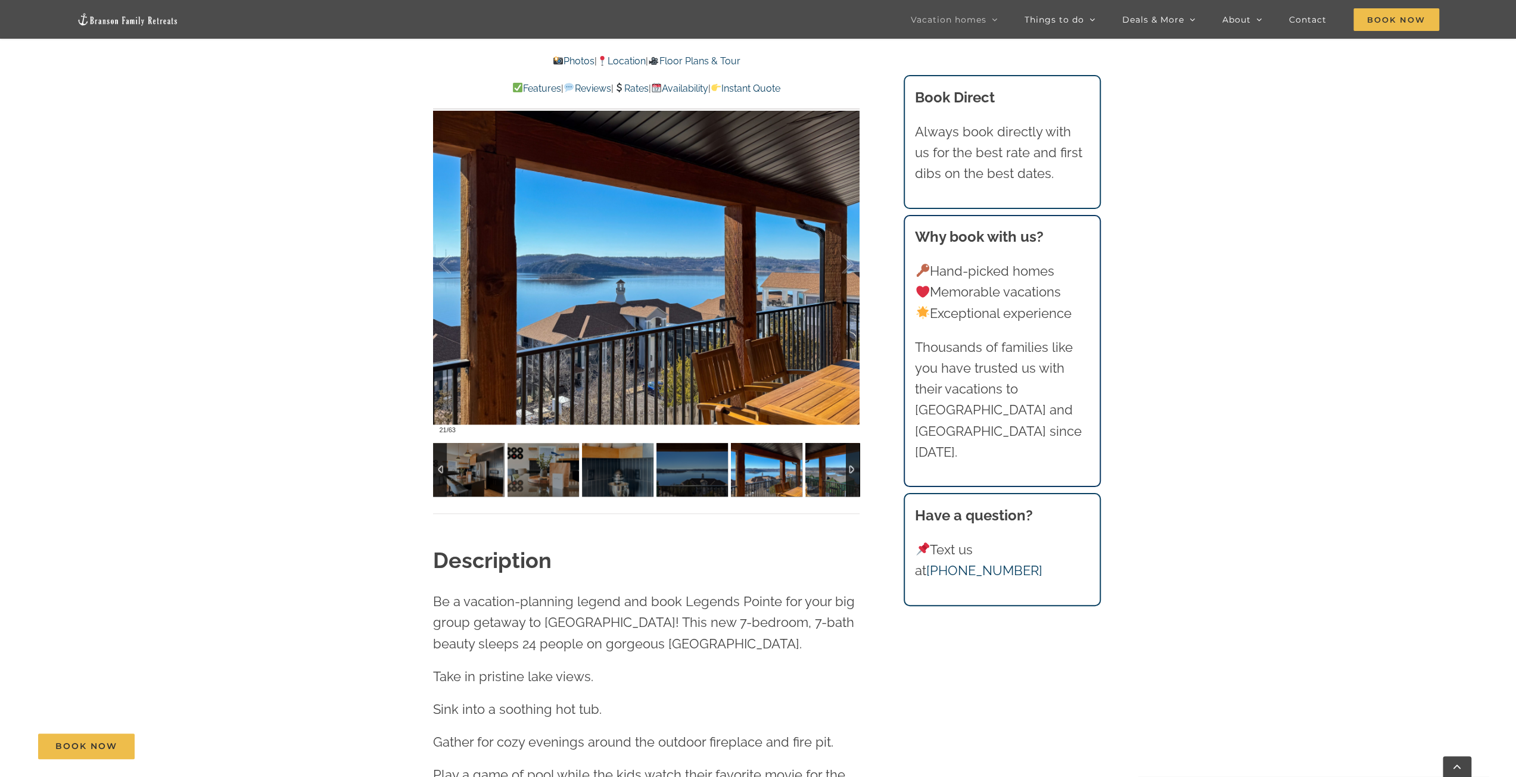
click at [827, 471] on img at bounding box center [840, 470] width 71 height 54
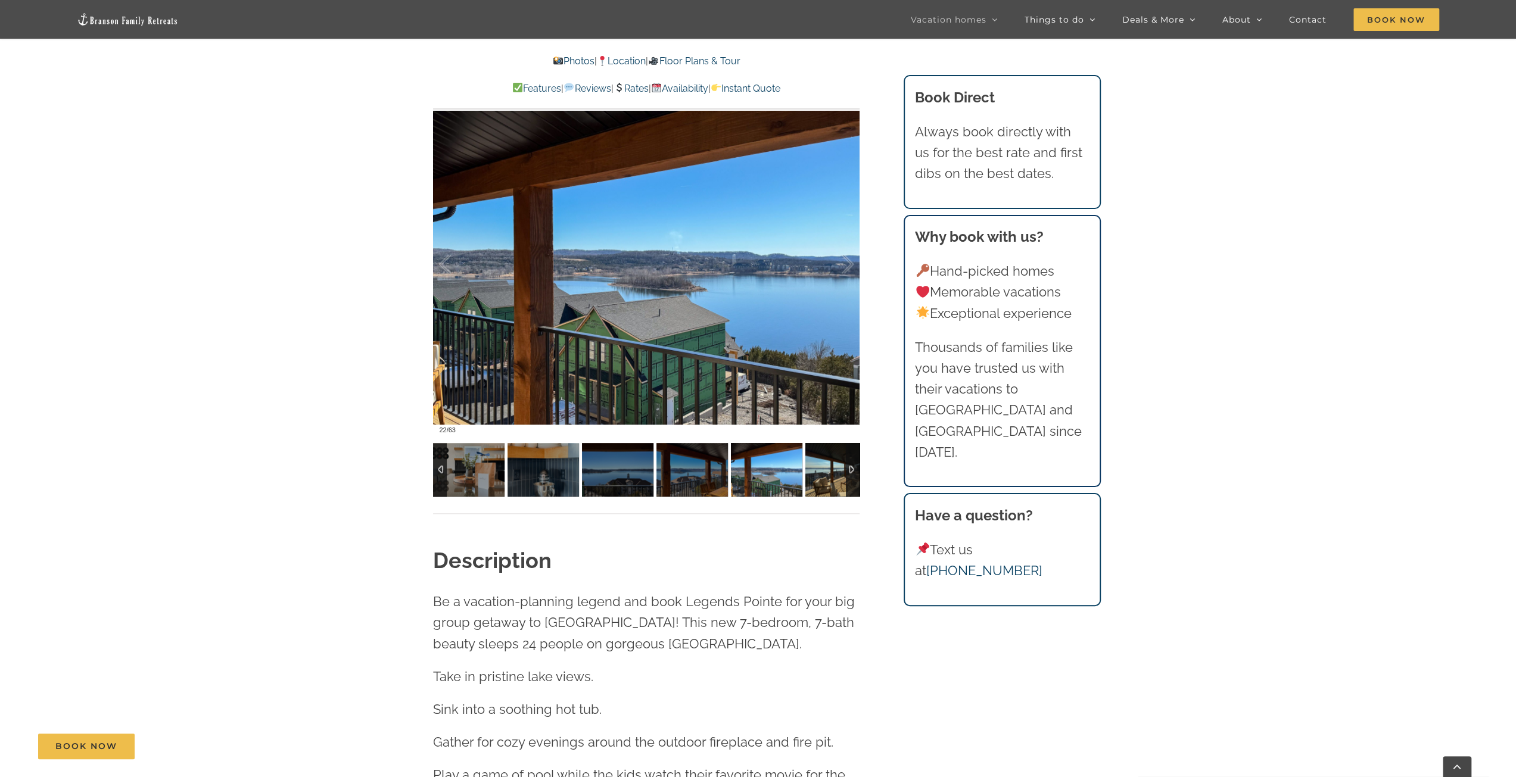
click at [827, 471] on img at bounding box center [840, 470] width 71 height 54
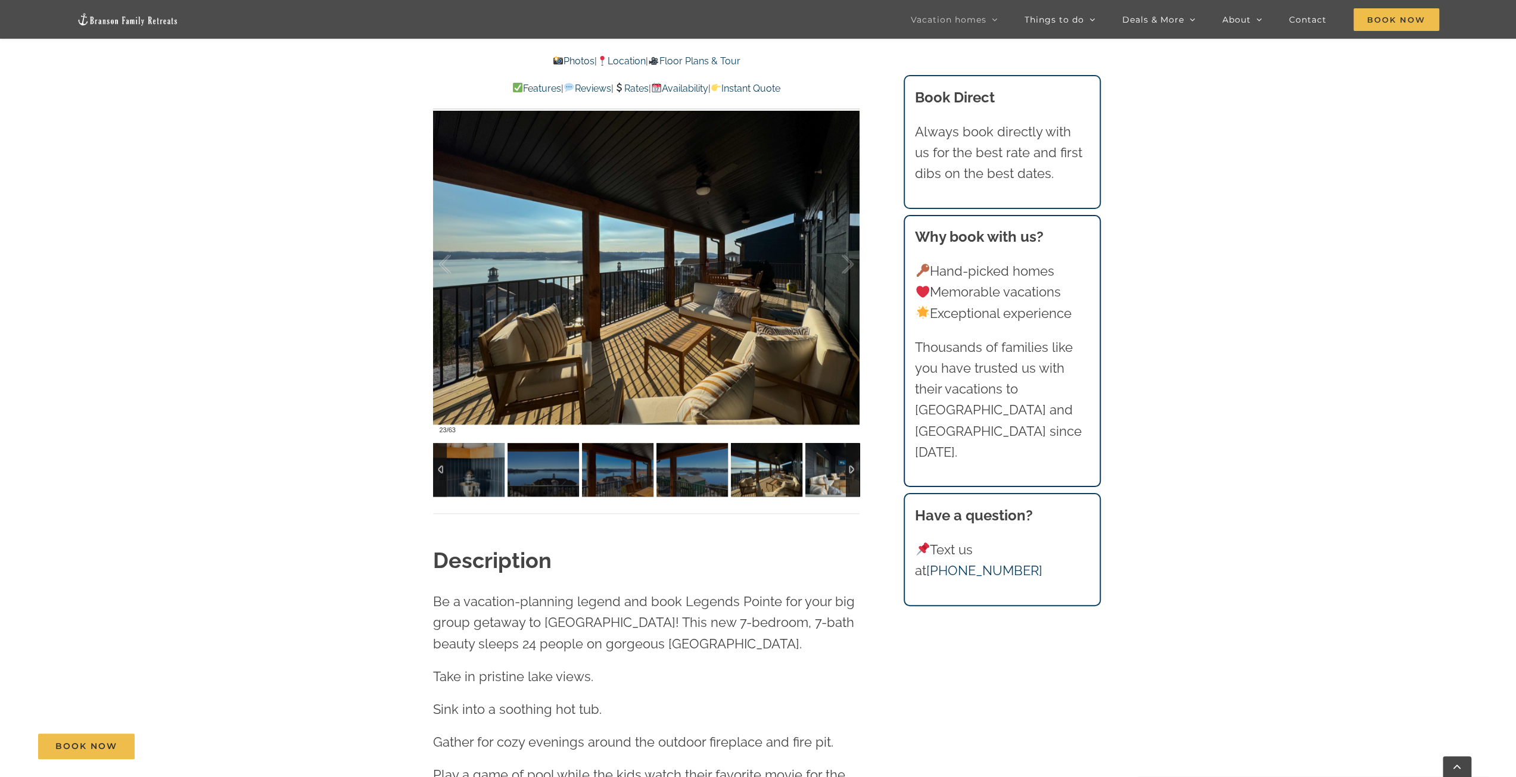
click at [827, 471] on img at bounding box center [840, 470] width 71 height 54
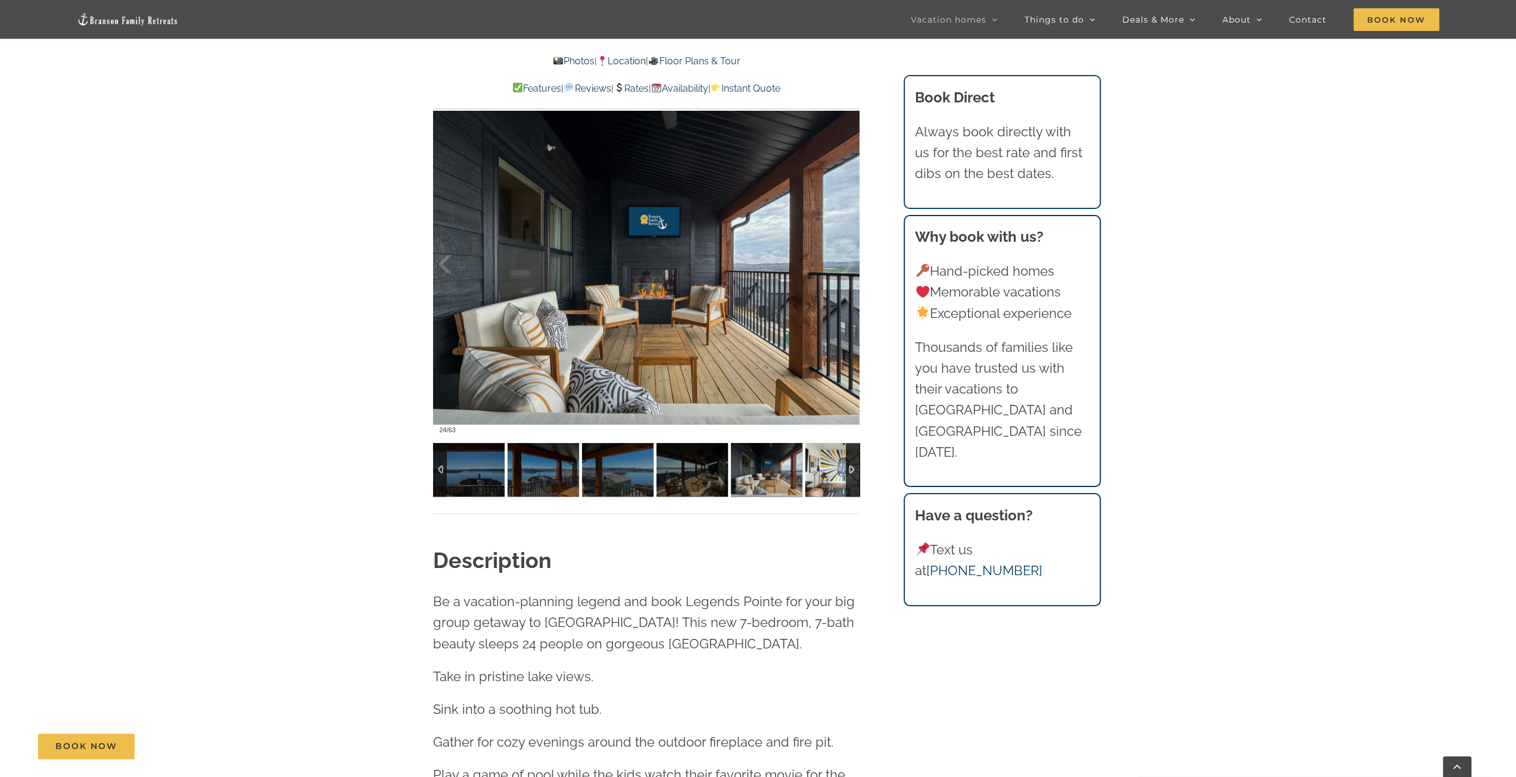
click at [827, 471] on img at bounding box center [840, 470] width 71 height 54
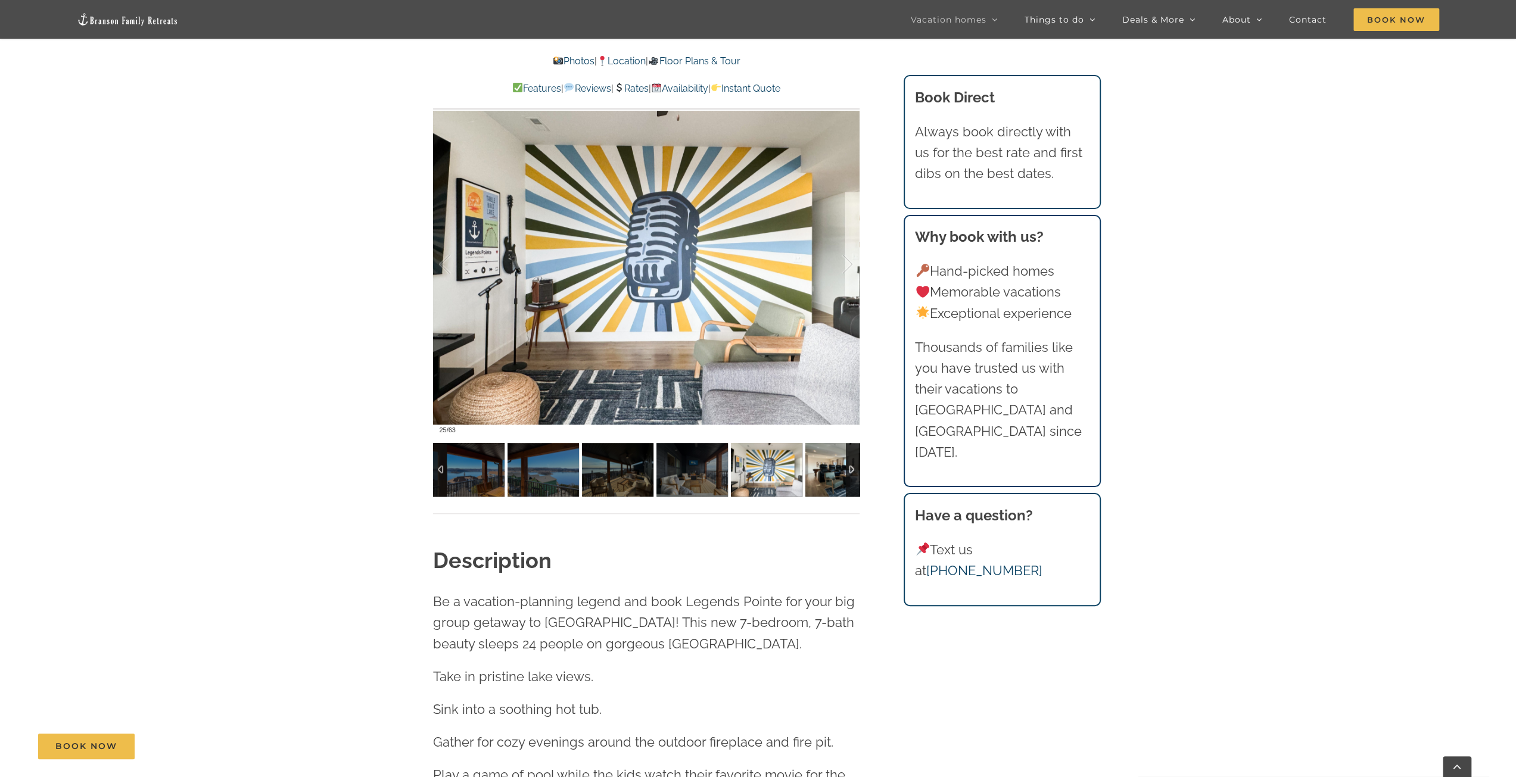
click at [827, 471] on img at bounding box center [840, 470] width 71 height 54
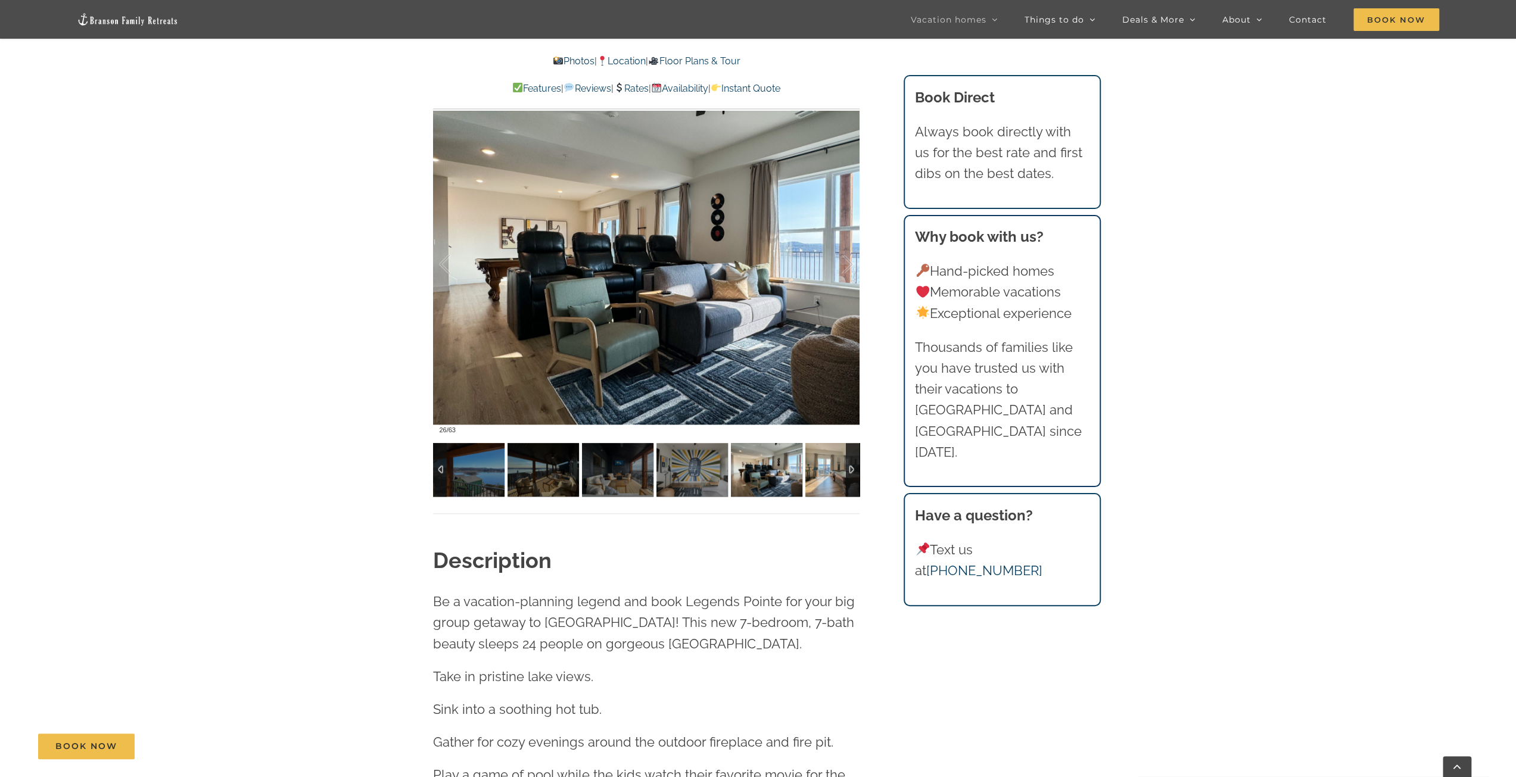
click at [827, 471] on img at bounding box center [840, 470] width 71 height 54
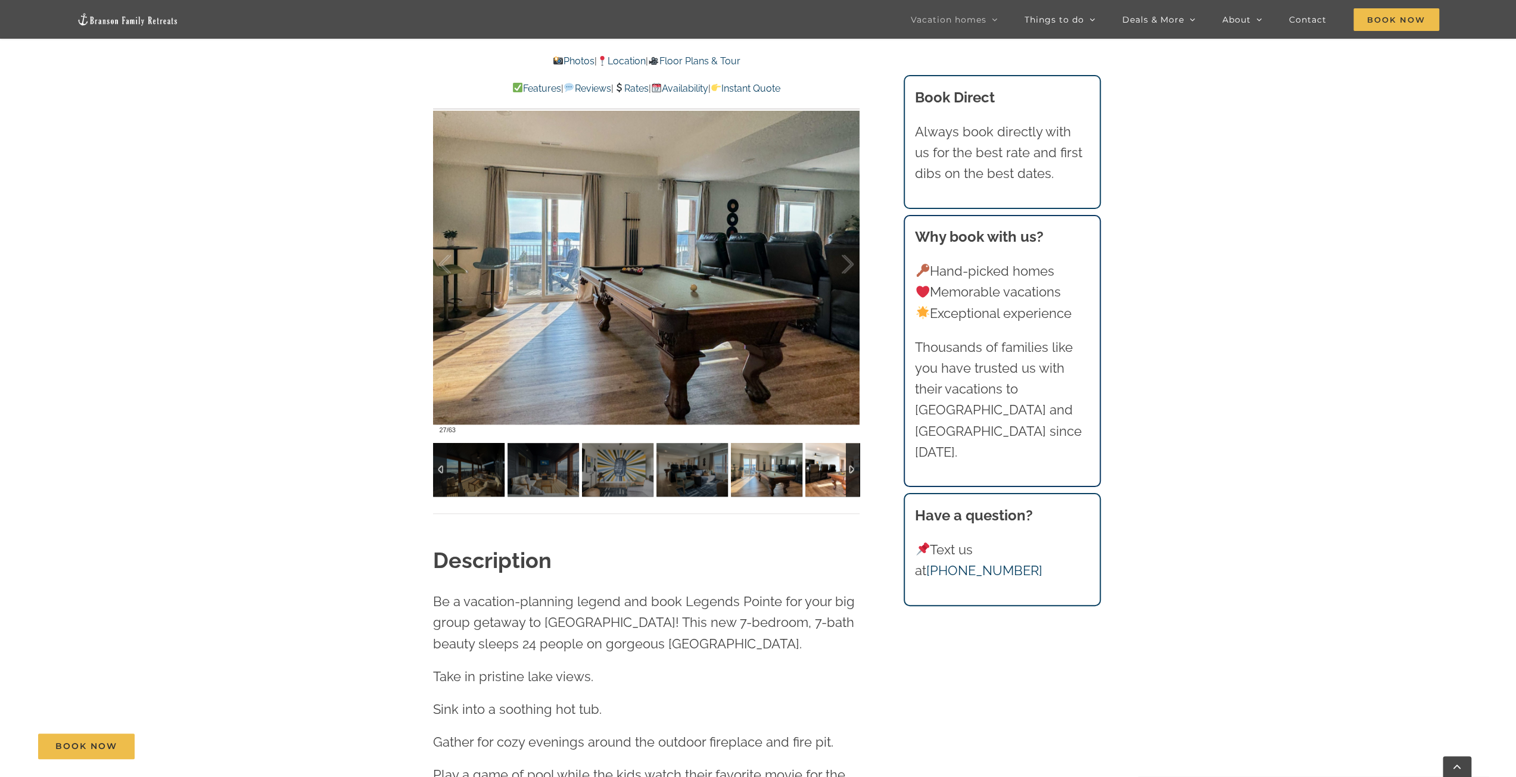
click at [827, 471] on img at bounding box center [840, 470] width 71 height 54
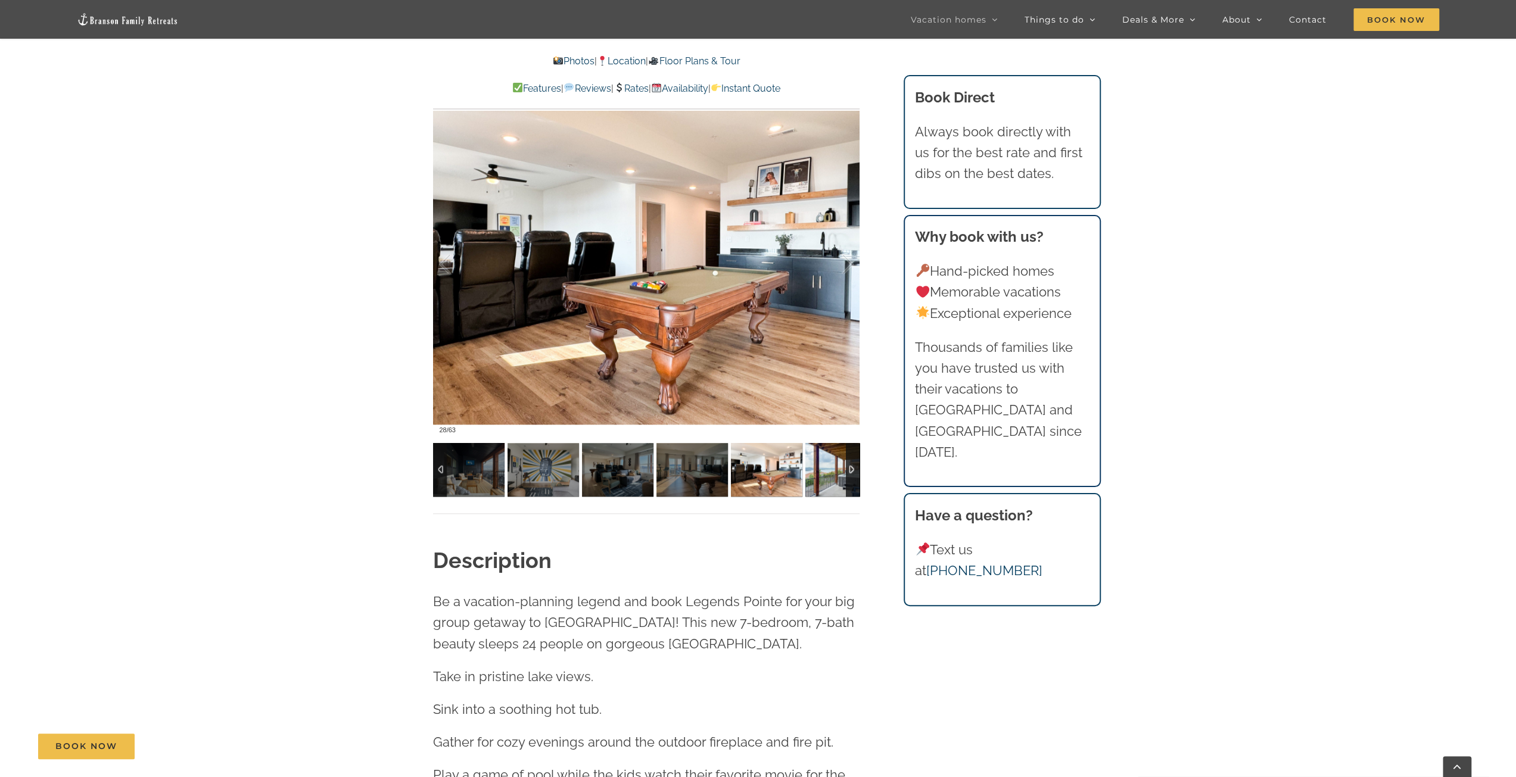
click at [827, 471] on img at bounding box center [840, 470] width 71 height 54
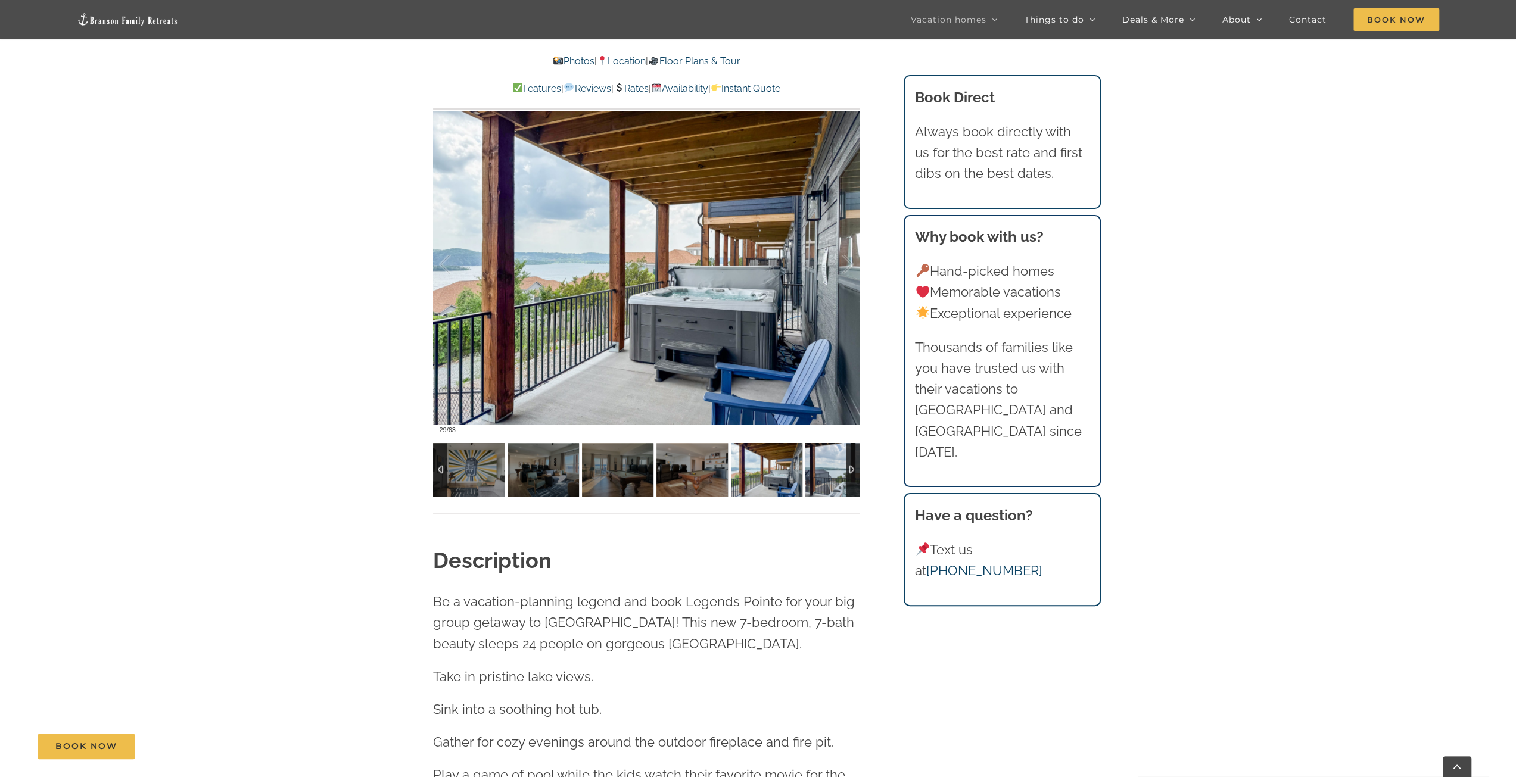
click at [827, 471] on img at bounding box center [840, 470] width 71 height 54
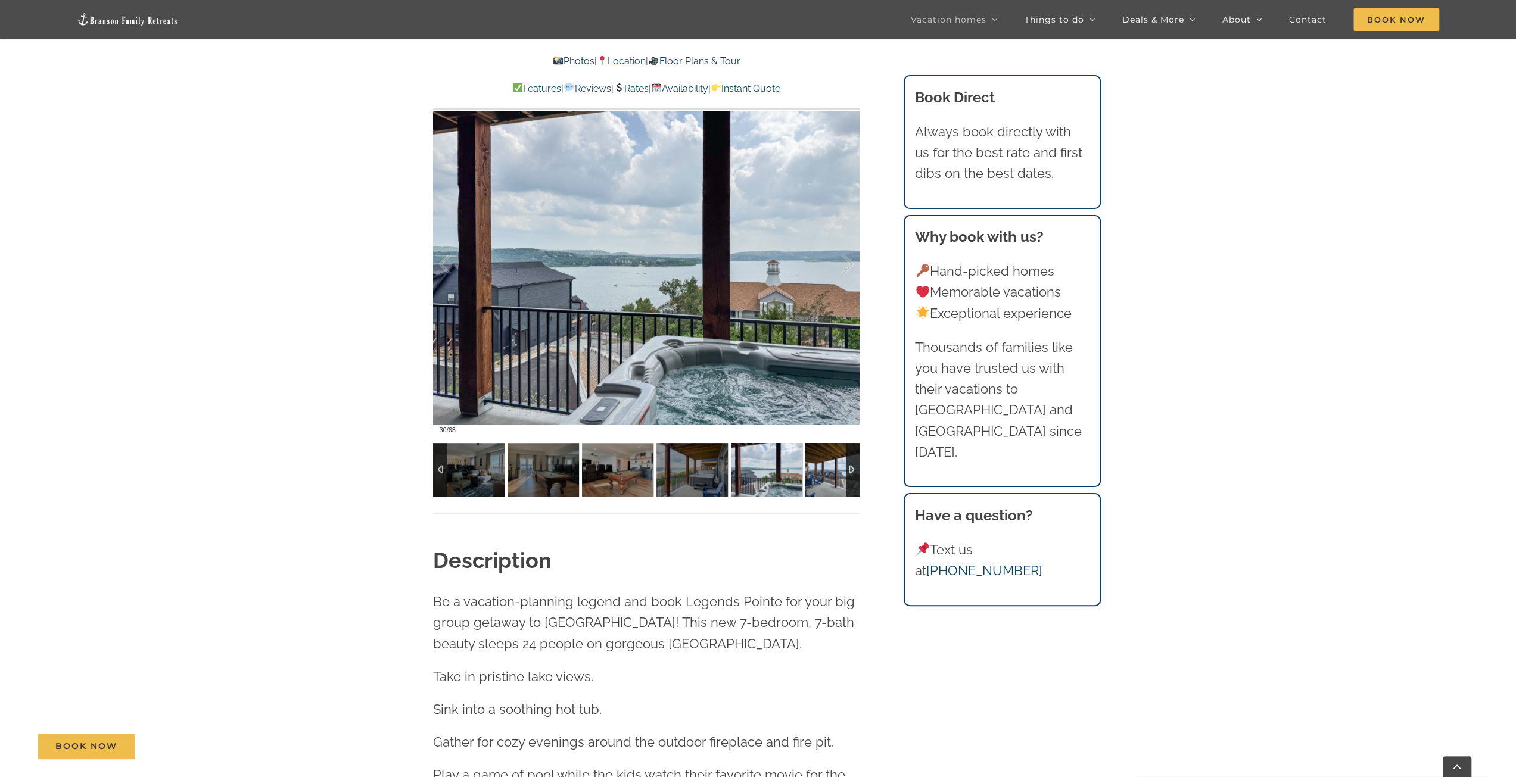
click at [827, 471] on img at bounding box center [840, 470] width 71 height 54
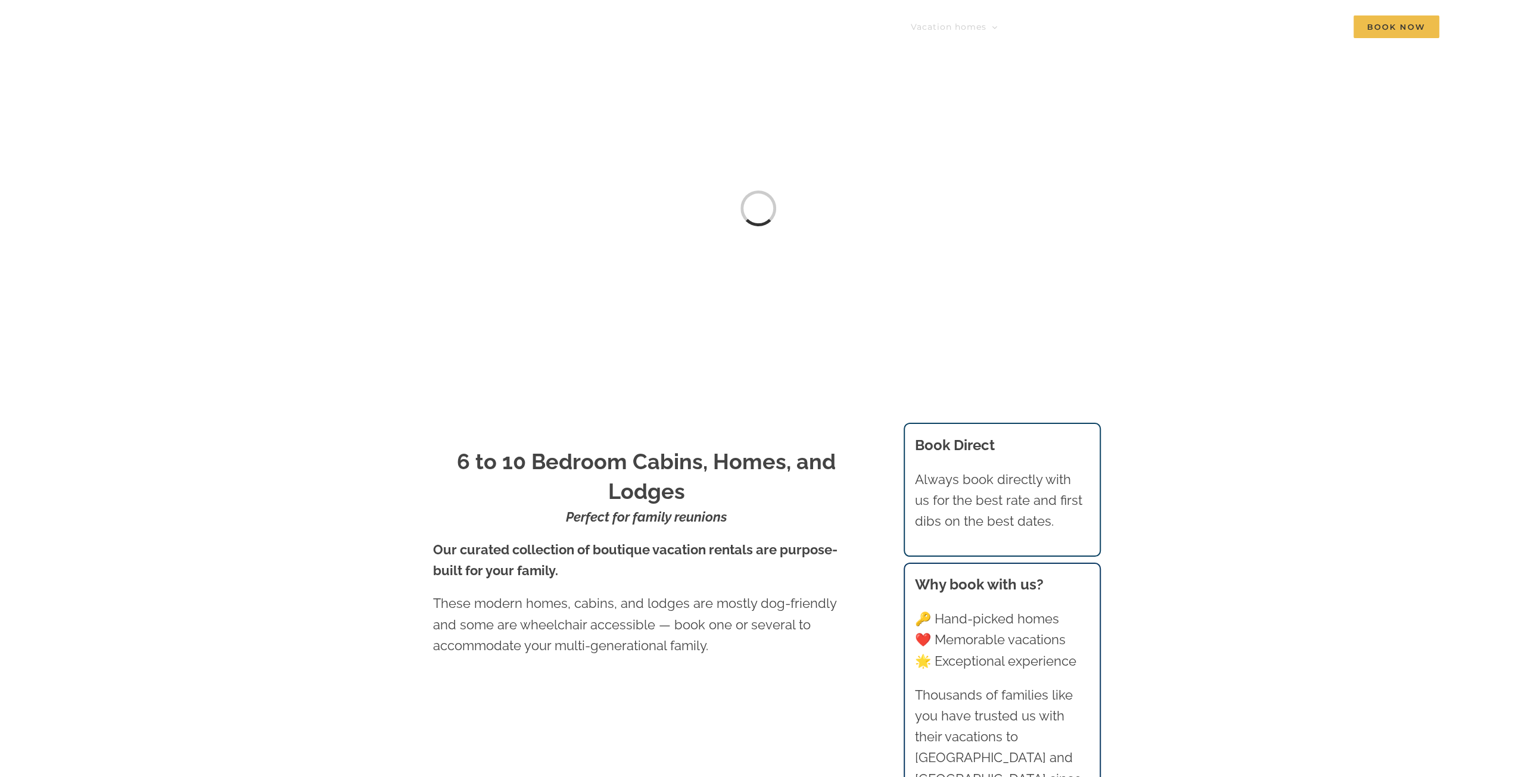
scroll to position [1045, 0]
